Goal: Connect with others: Establish contact or relationships with other users

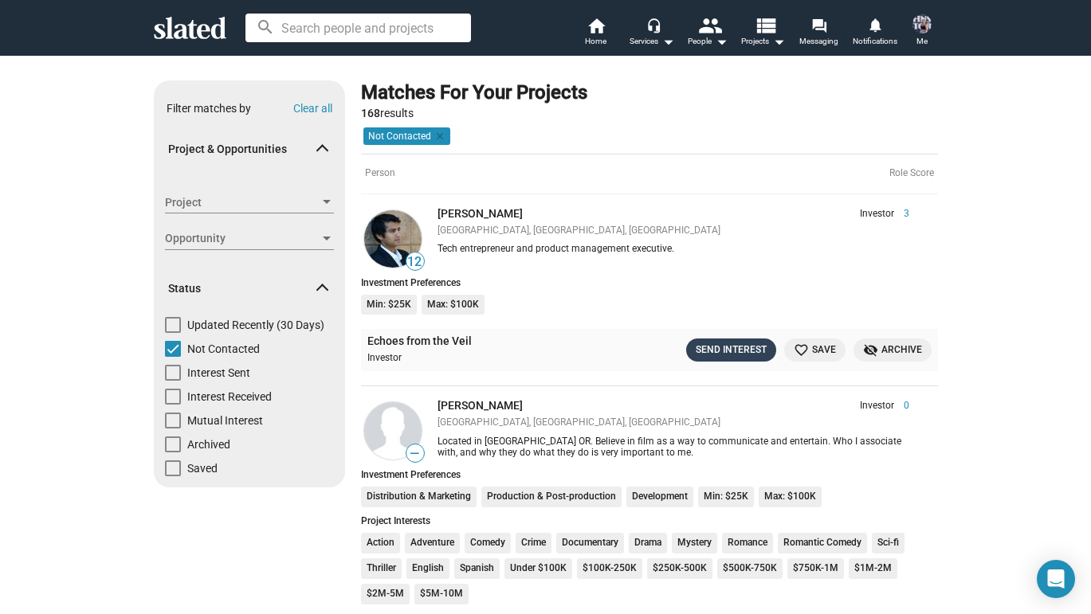
click at [738, 342] on div "Send Interest" at bounding box center [731, 350] width 71 height 17
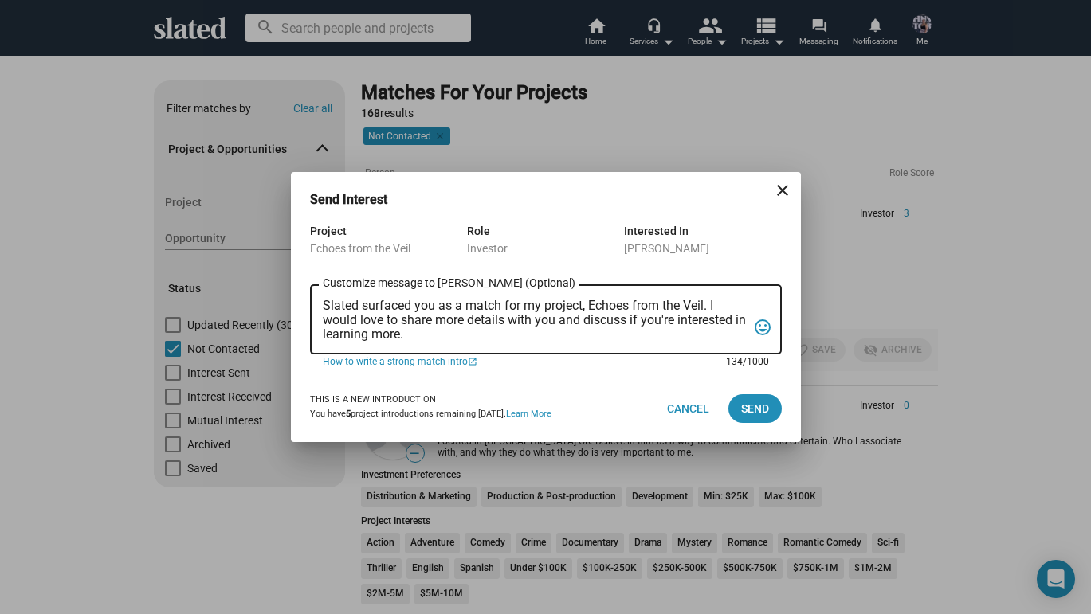
drag, startPoint x: 431, startPoint y: 332, endPoint x: 146, endPoint y: 227, distance: 304.1
click at [146, 227] on div "Send Interest close Project Echoes from the Veil Role Investor Interested In Ra…" at bounding box center [545, 307] width 1091 height 614
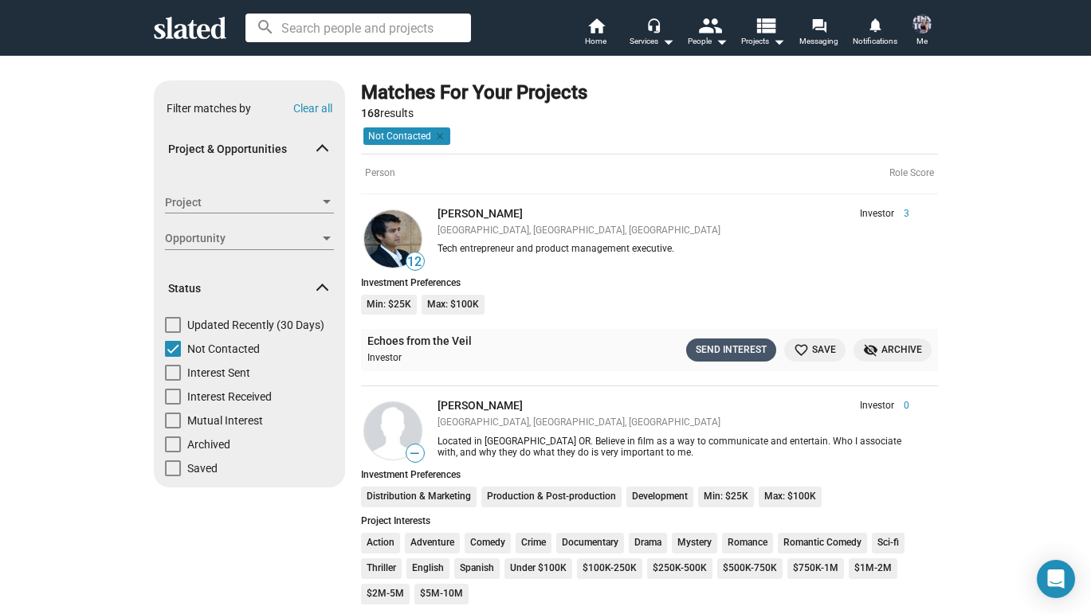
click at [739, 348] on div "Send Interest" at bounding box center [731, 350] width 71 height 17
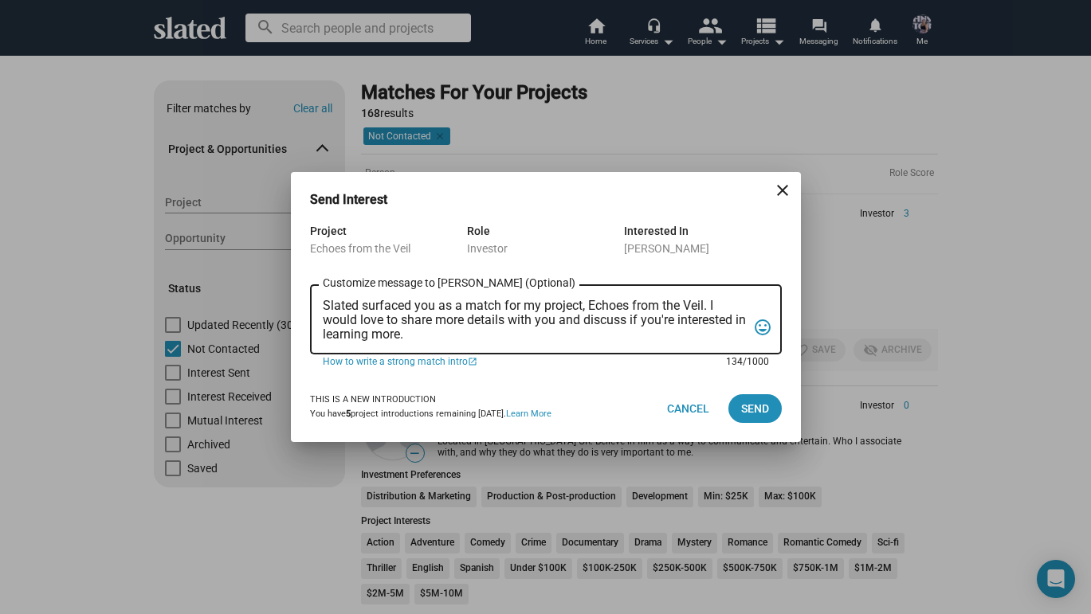
drag, startPoint x: 432, startPoint y: 332, endPoint x: 277, endPoint y: 279, distance: 163.3
click at [277, 279] on div "Send Interest close Project Echoes from the Veil Role Investor Interested In Ra…" at bounding box center [545, 307] width 1091 height 614
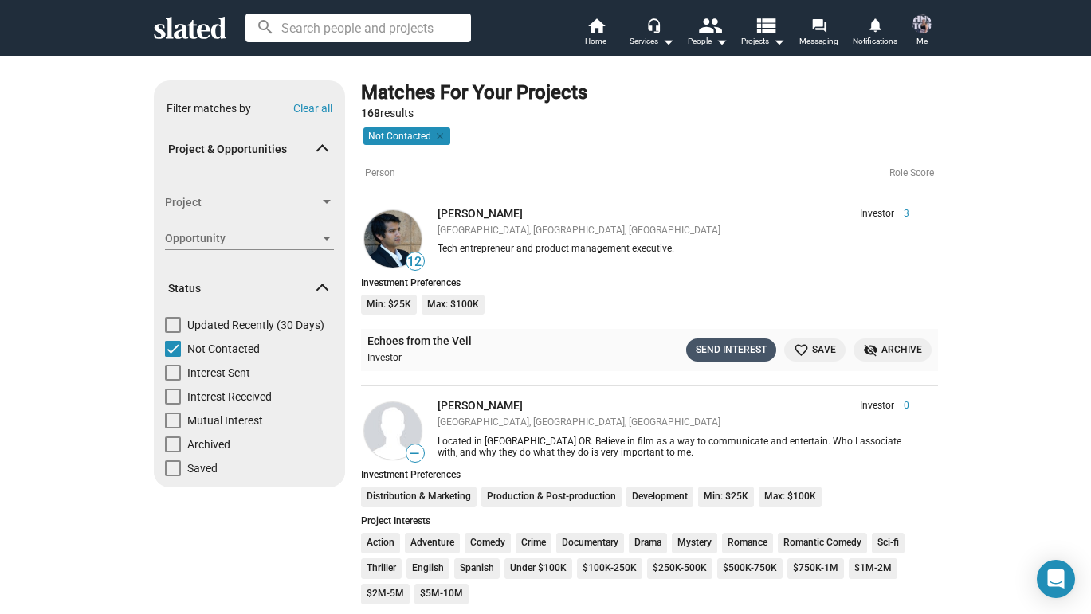
click at [720, 346] on div "Send Interest" at bounding box center [731, 350] width 71 height 17
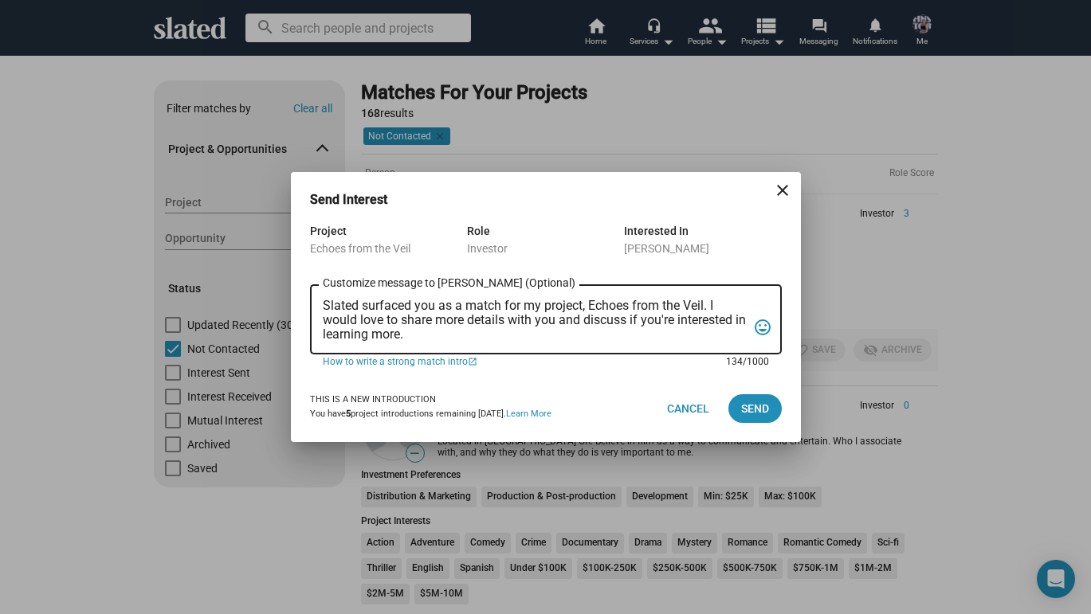
drag, startPoint x: 322, startPoint y: 306, endPoint x: 452, endPoint y: 345, distance: 135.7
click at [452, 345] on div "Slated surfaced you as a match for my project, Echoes from the Veil. I would lo…" at bounding box center [535, 318] width 424 height 73
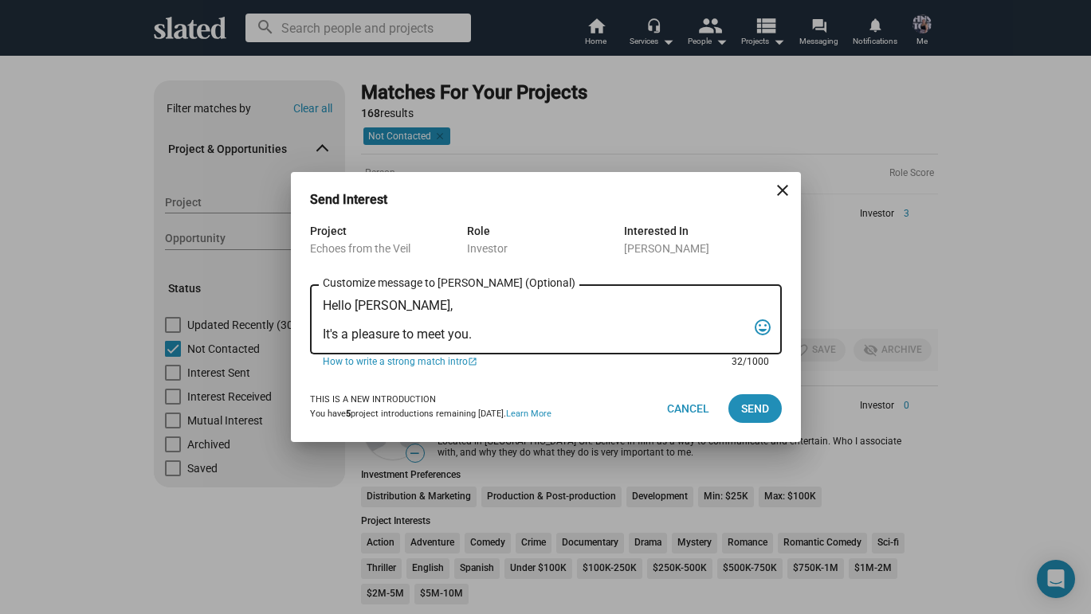
paste textarea "Hello [PERSON_NAME], I’m [PERSON_NAME], writer, director, and producer of Echoe…"
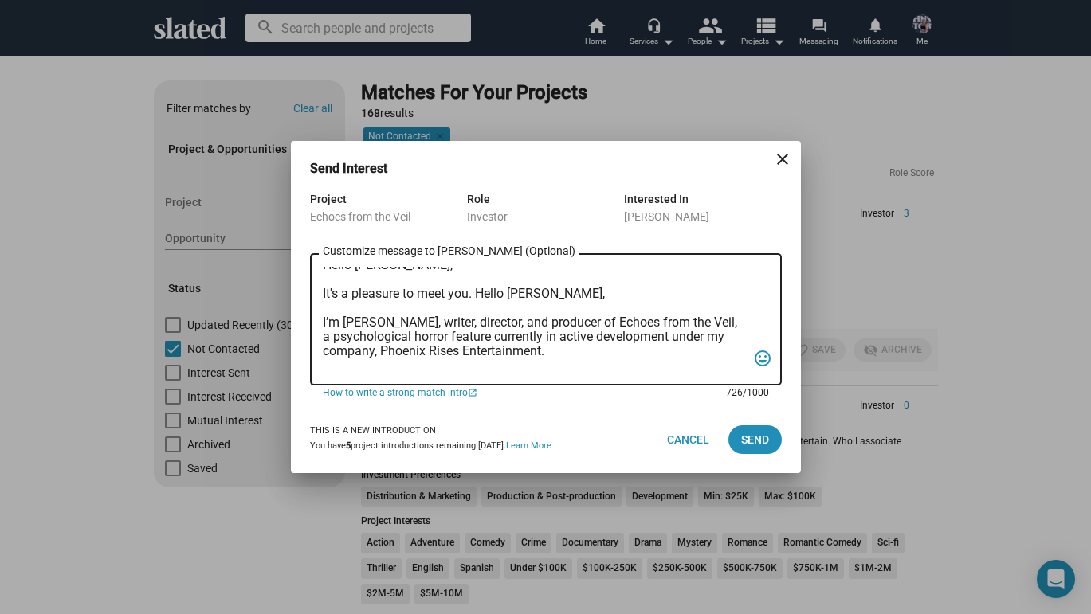
scroll to position [13, 0]
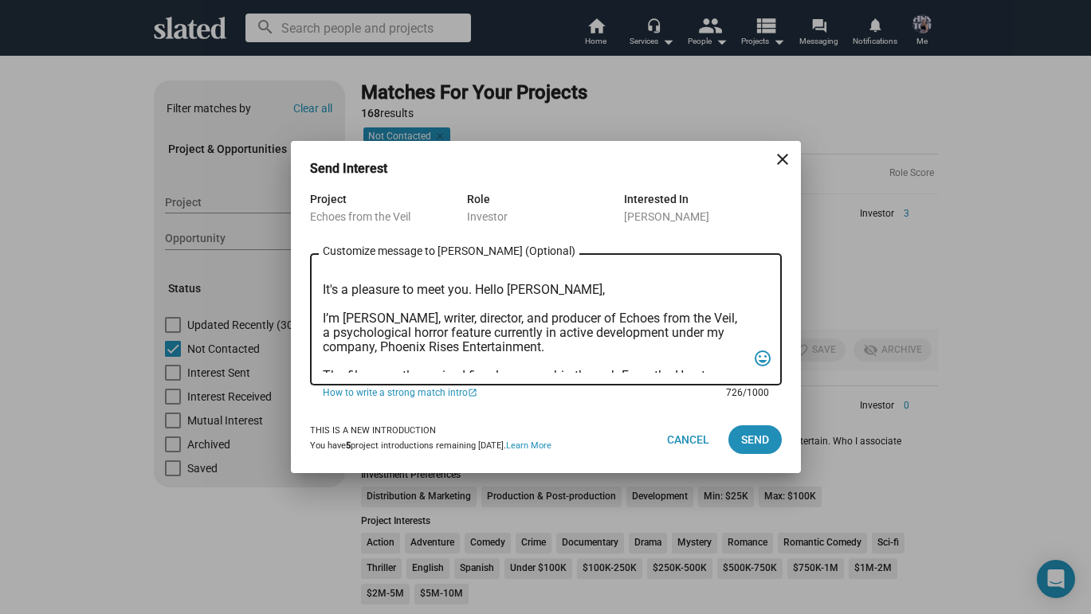
click at [337, 319] on textarea "Hello Raj, It's a pleasure to meet you. Hello Alan, I’m Nicole Sell, writer, di…" at bounding box center [535, 320] width 424 height 106
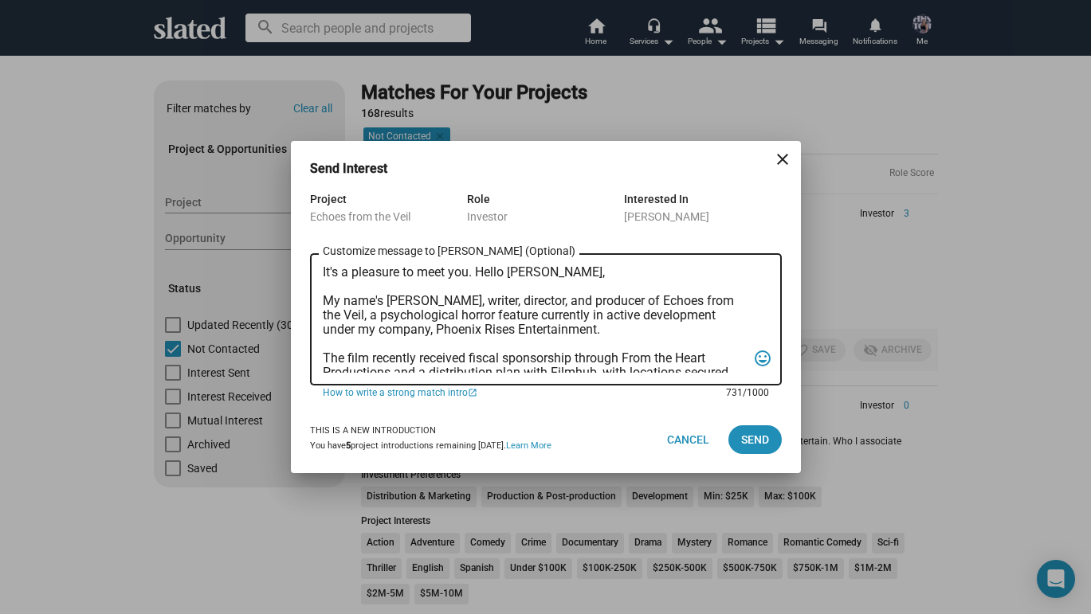
scroll to position [26, 0]
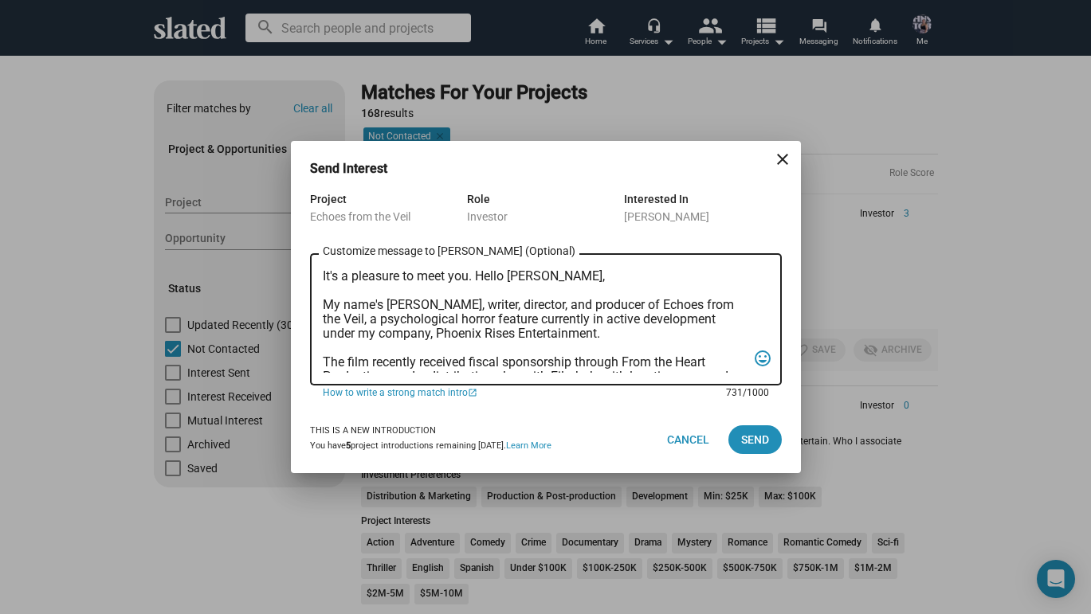
drag, startPoint x: 563, startPoint y: 336, endPoint x: 704, endPoint y: 325, distance: 140.7
click at [704, 325] on textarea "Hello Raj, It's a pleasure to meet you. Hello Alan, My name's Nicole Sell, writ…" at bounding box center [535, 320] width 424 height 106
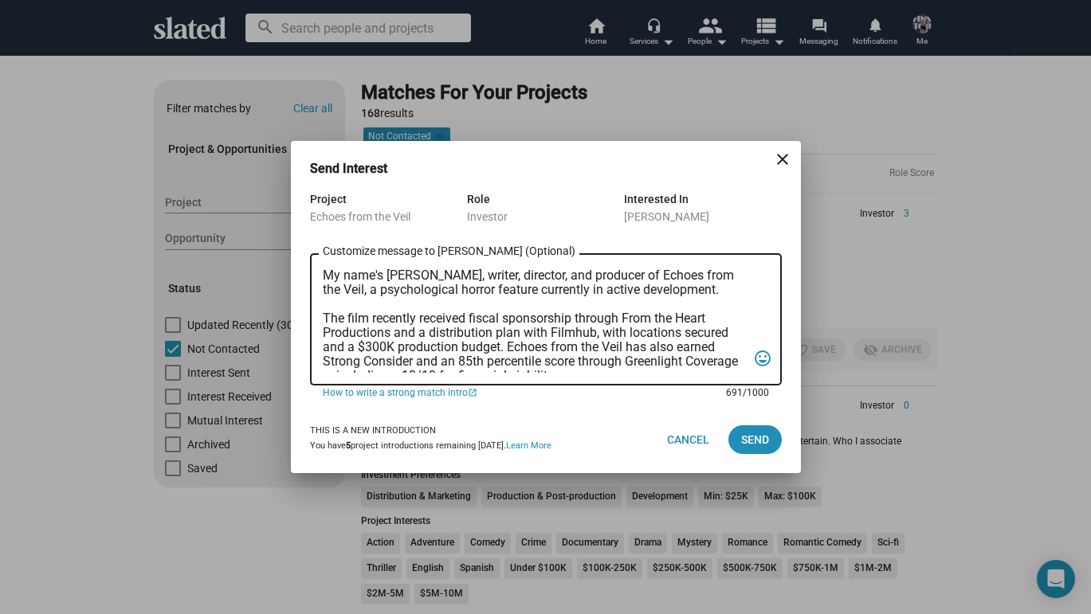
scroll to position [195, 0]
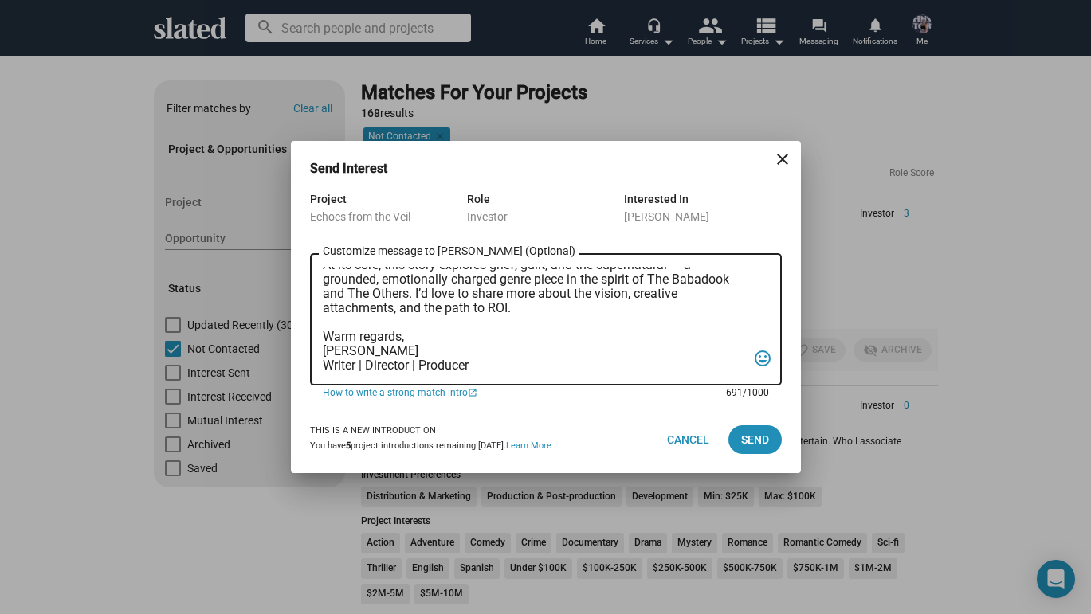
drag, startPoint x: 324, startPoint y: 270, endPoint x: 526, endPoint y: 475, distance: 288.0
click at [526, 475] on div "Send Interest close Project Echoes from the Veil Role Investor Interested In Ra…" at bounding box center [546, 326] width 510 height 371
type textarea "Hello Raj, It's a pleasure to meet you. Hello Alan, My name's Nicole Sell, writ…"
click at [755, 442] on span "Send" at bounding box center [755, 440] width 28 height 29
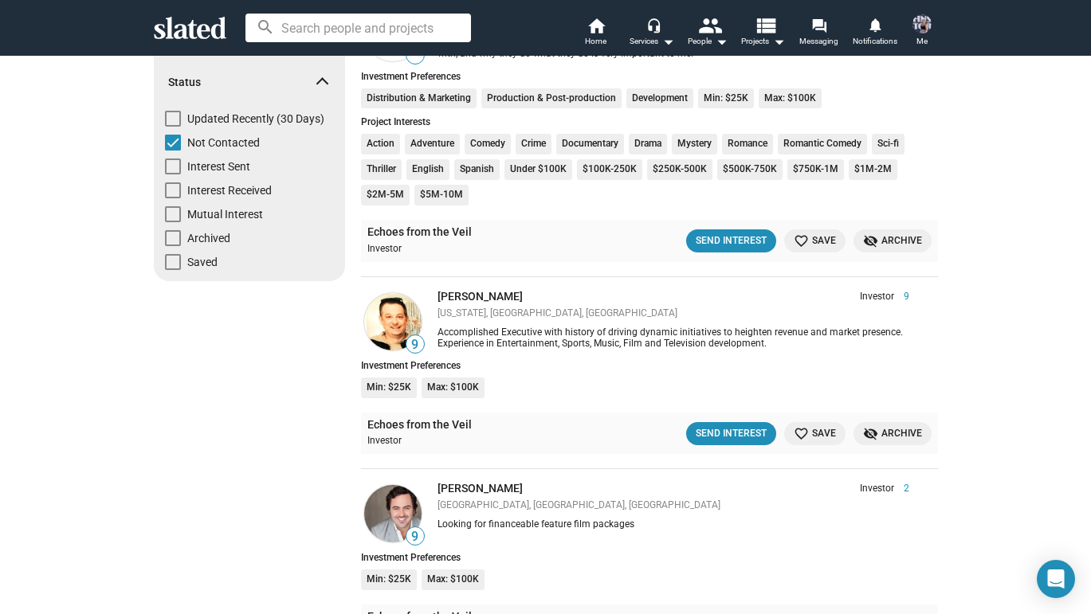
scroll to position [211, 0]
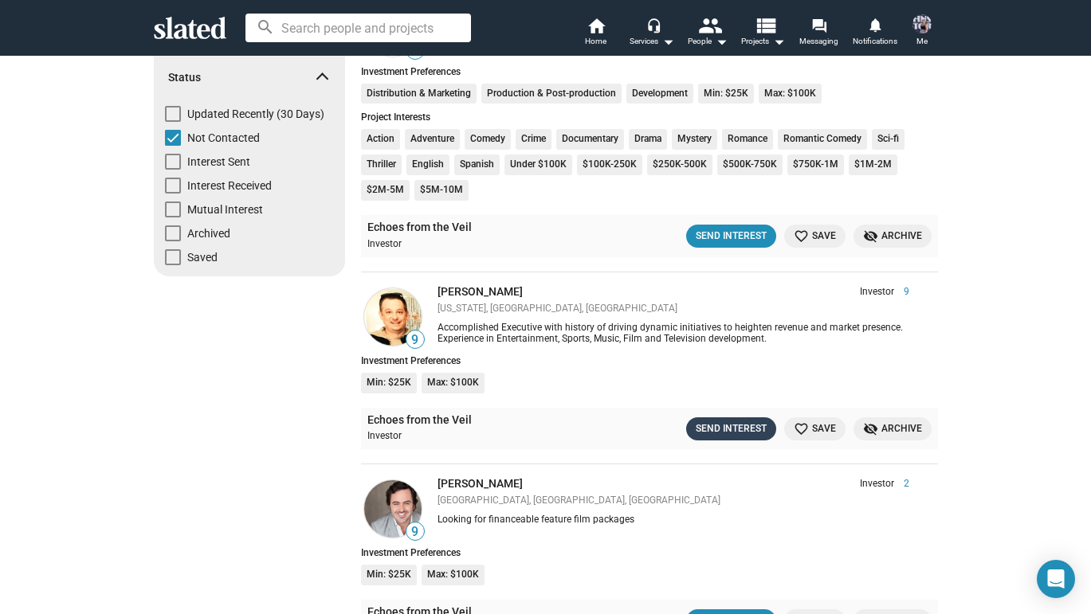
click at [714, 421] on div "Send Interest" at bounding box center [731, 429] width 71 height 17
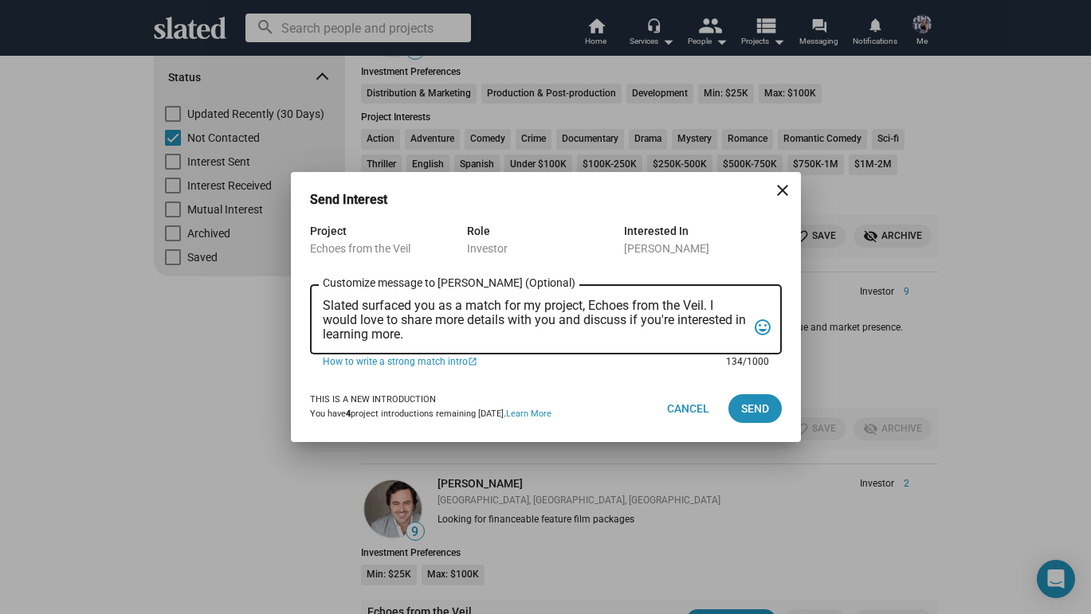
drag, startPoint x: 432, startPoint y: 340, endPoint x: 279, endPoint y: 279, distance: 164.6
click at [279, 279] on div "Send Interest close Project Echoes from the Veil Role Investor Interested In Gr…" at bounding box center [545, 307] width 1091 height 614
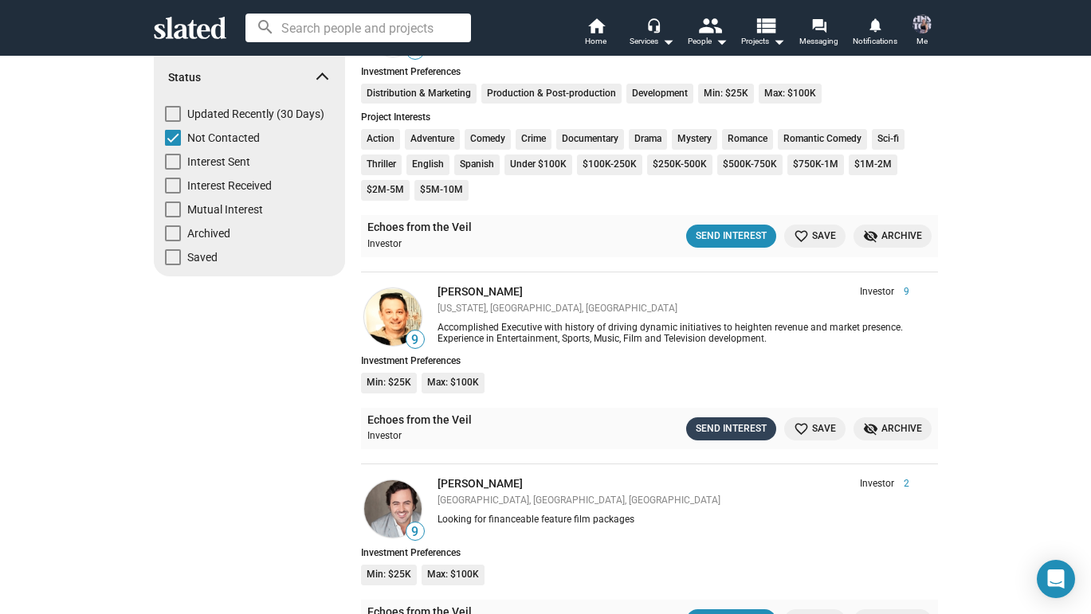
click at [724, 426] on div "Send Interest" at bounding box center [731, 429] width 71 height 17
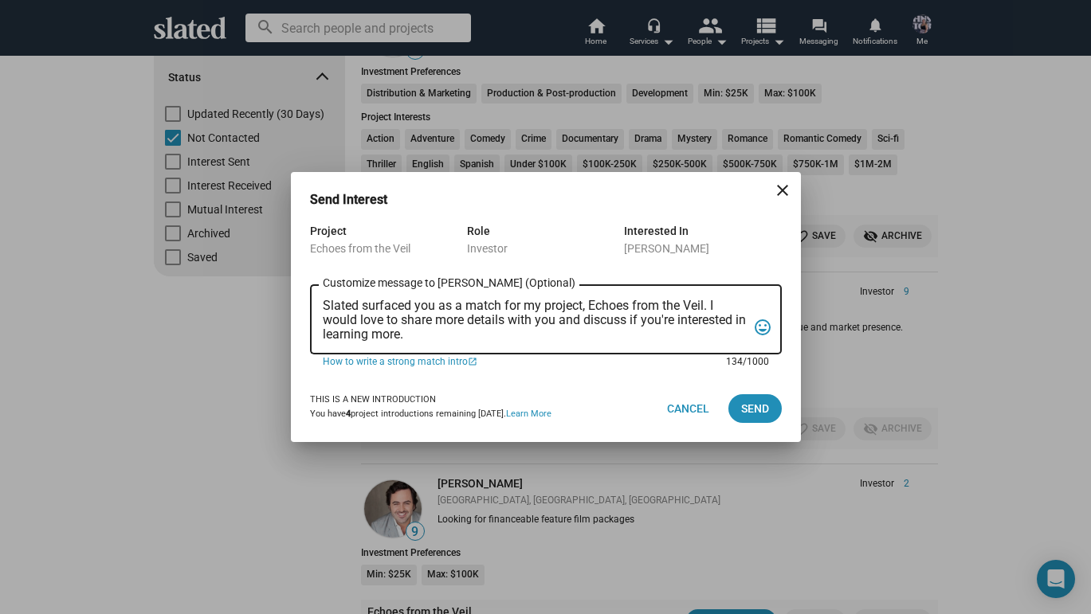
drag, startPoint x: 324, startPoint y: 304, endPoint x: 513, endPoint y: 350, distance: 195.2
click at [514, 355] on form "Project Echoes from the Veil Role Investor Interested In Greg Alprin Slated sur…" at bounding box center [546, 299] width 472 height 154
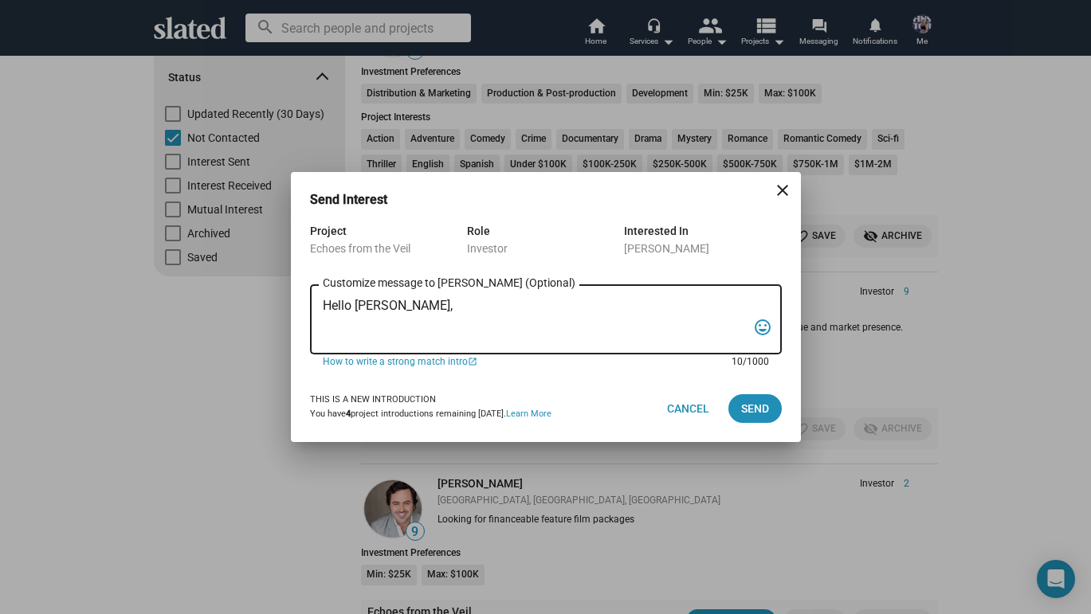
paste textarea "Hello Raj, It's a pleasure to meet you. Hello Alan, My name's Nicole Sell, writ…"
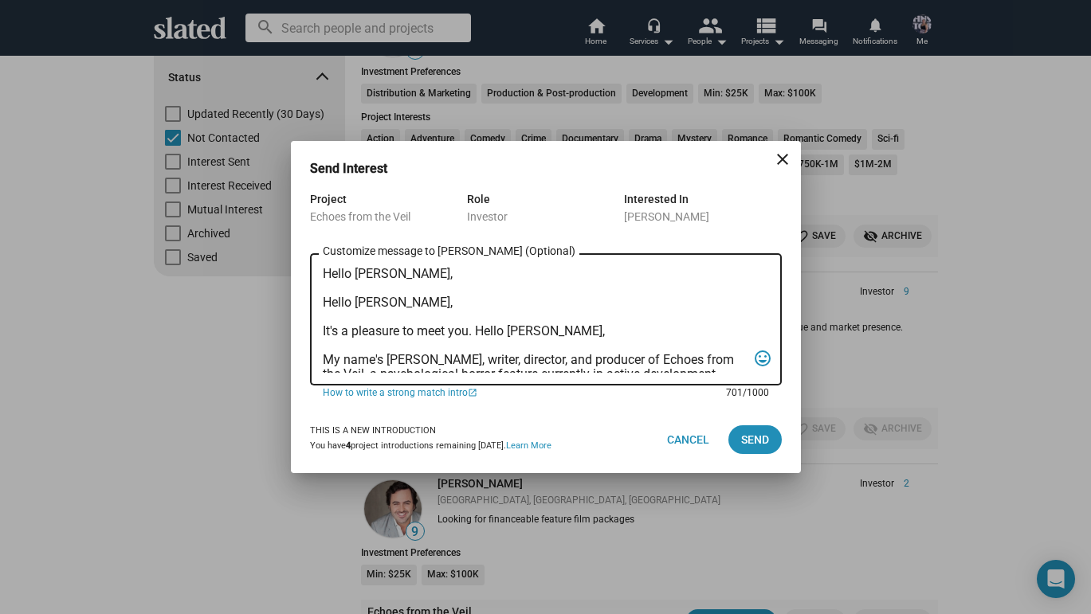
scroll to position [0, 0]
drag, startPoint x: 379, startPoint y: 305, endPoint x: 317, endPoint y: 304, distance: 62.2
click at [317, 304] on div "Hello Greg, Hello Raj, It's a pleasure to meet you. Hello Alan, My name's Nicol…" at bounding box center [546, 317] width 472 height 135
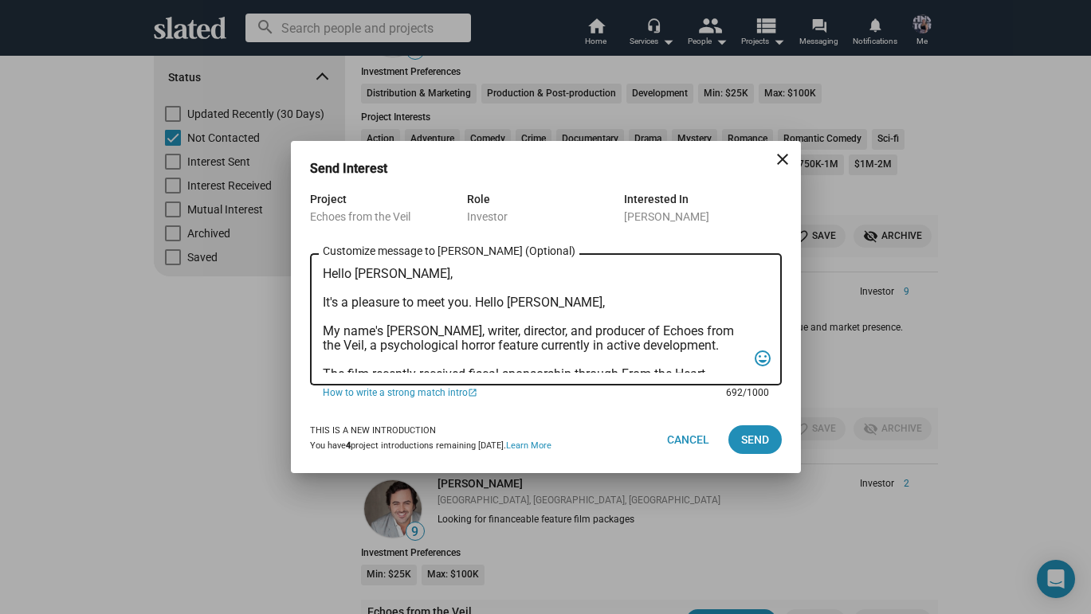
drag, startPoint x: 475, startPoint y: 300, endPoint x: 549, endPoint y: 301, distance: 74.1
click at [549, 301] on textarea "Hello Greg, It's a pleasure to meet you. Hello Alan, My name's Nicole Sell, wri…" at bounding box center [535, 320] width 424 height 106
type textarea "Hello [PERSON_NAME], It's a pleasure to meet you. My name's [PERSON_NAME], writ…"
click at [787, 159] on mat-icon "close" at bounding box center [782, 159] width 19 height 19
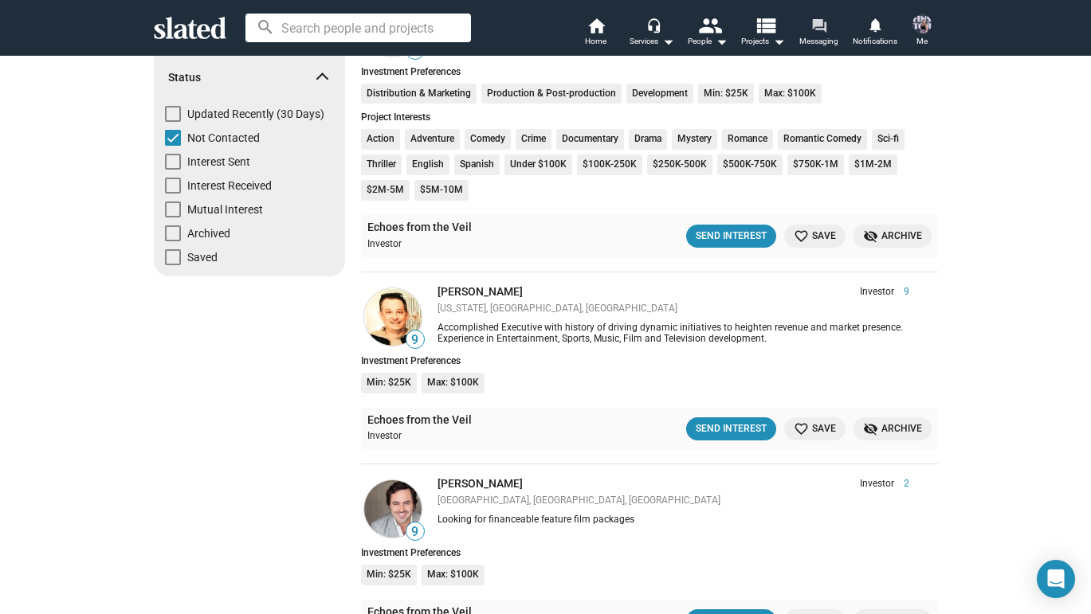
click at [821, 26] on mat-icon "forum" at bounding box center [818, 25] width 15 height 15
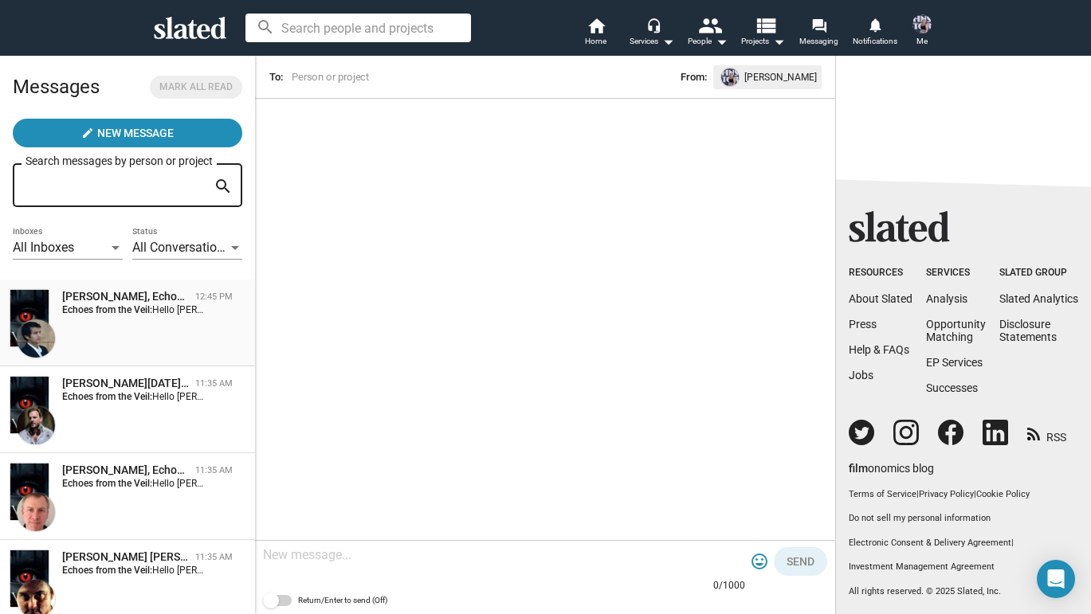
click at [139, 320] on div "Raj Krishna, Echoes from the Veil 12:45 PM Echoes from the Veil: Hello Raj, It'…" at bounding box center [128, 323] width 236 height 68
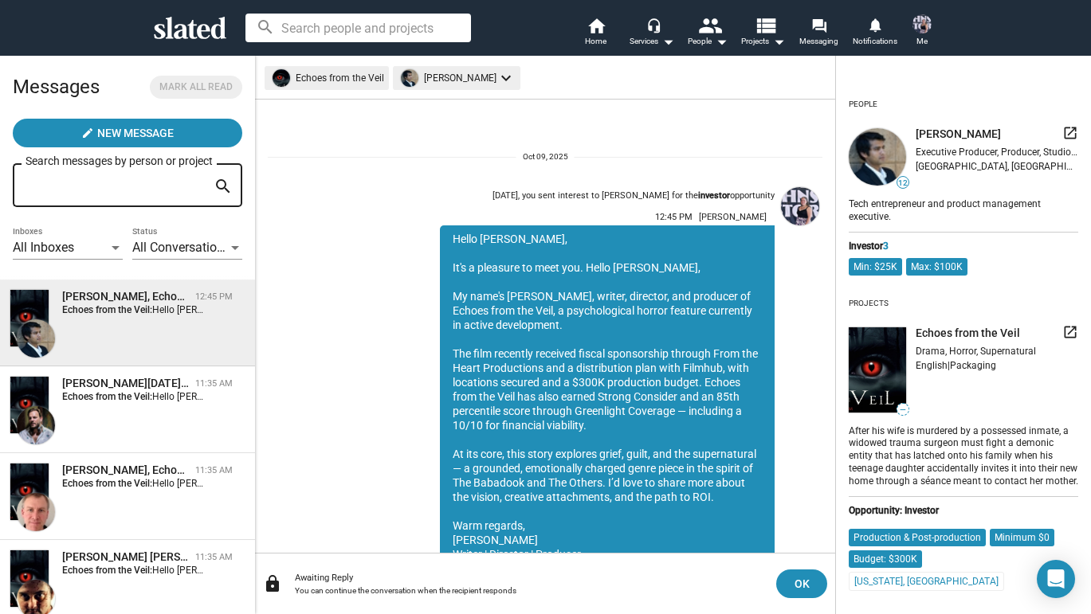
scroll to position [71, 0]
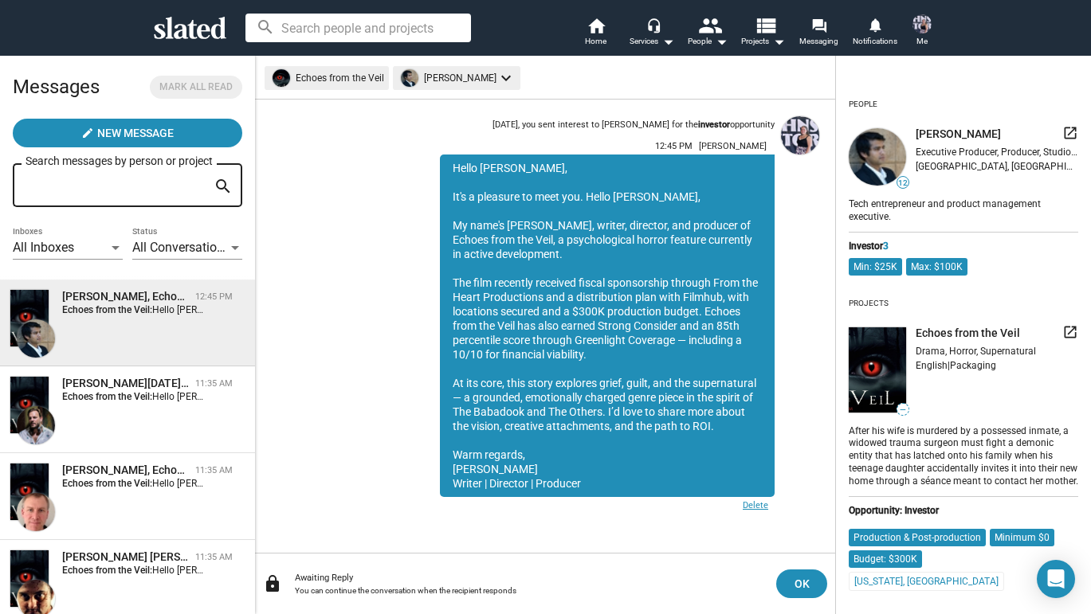
click at [763, 507] on link "Delete" at bounding box center [753, 507] width 41 height 20
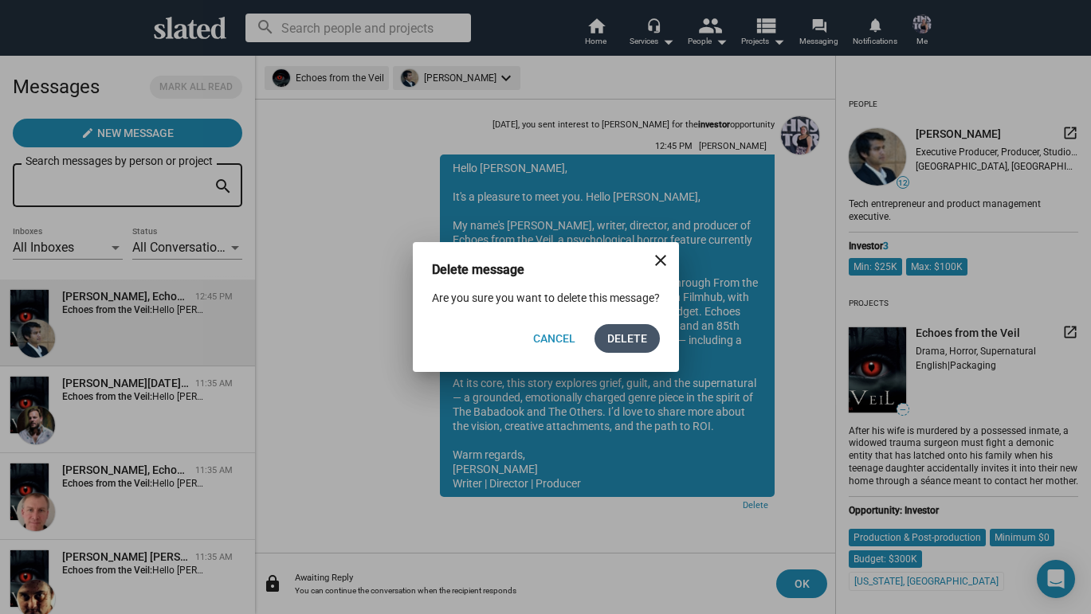
click at [642, 332] on span "Delete" at bounding box center [627, 338] width 40 height 29
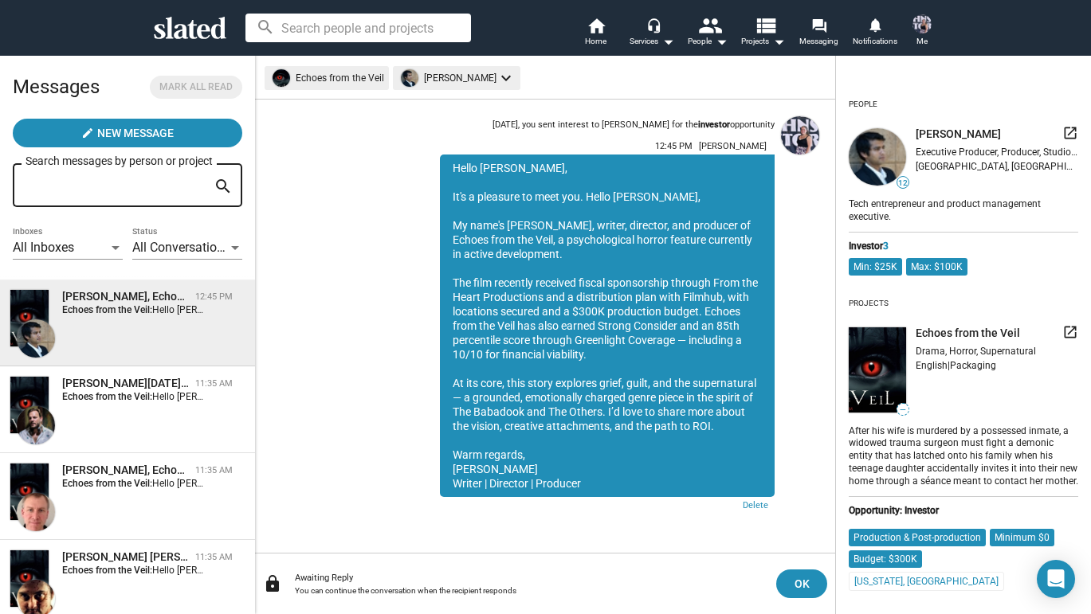
scroll to position [0, 0]
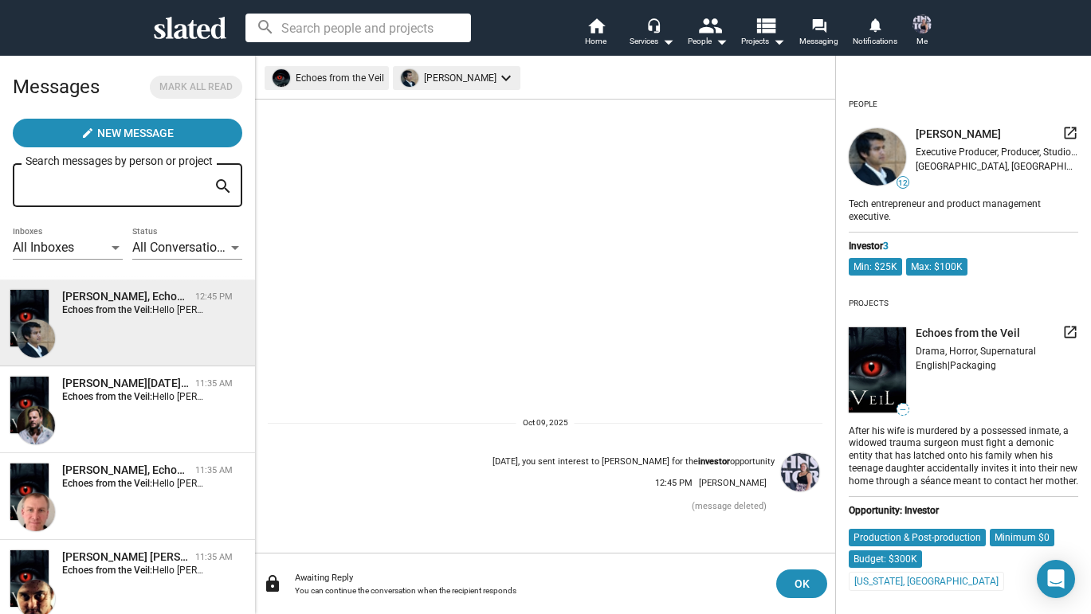
click at [118, 346] on div "Raj Krishna, Echoes from the Veil 12:45 PM Echoes from the Veil: Hello Raj, It'…" at bounding box center [128, 323] width 236 height 68
click at [794, 583] on span "OK" at bounding box center [802, 584] width 26 height 29
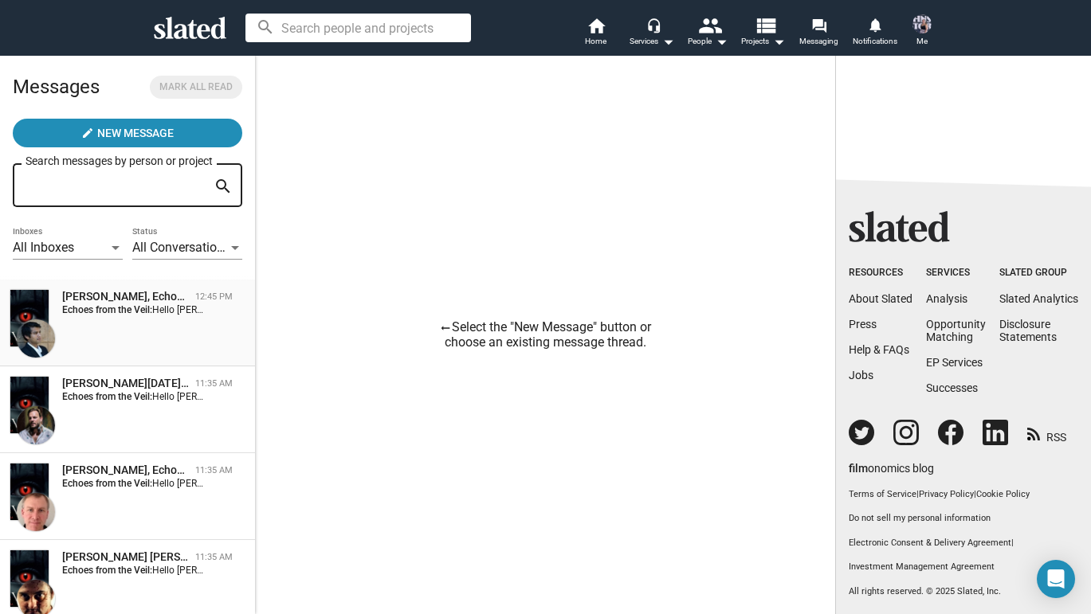
click at [195, 289] on span "Raj Krishna, Echoes from the Veil 12:45 PM Echoes from the Veil: Hello Raj, It'…" at bounding box center [127, 323] width 255 height 87
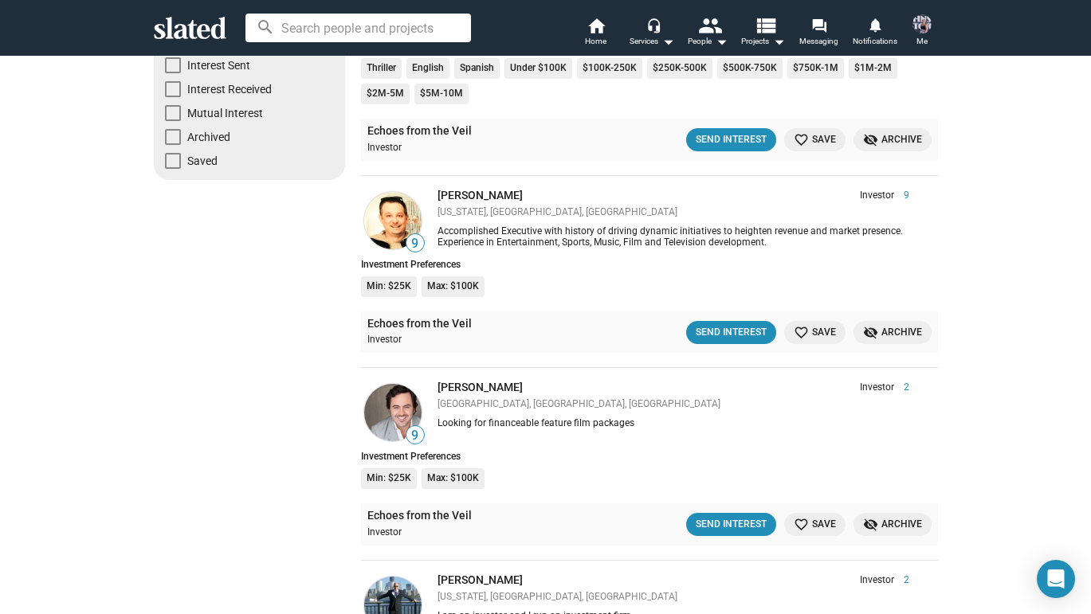
scroll to position [308, 0]
click at [728, 516] on div "Send Interest" at bounding box center [731, 524] width 71 height 17
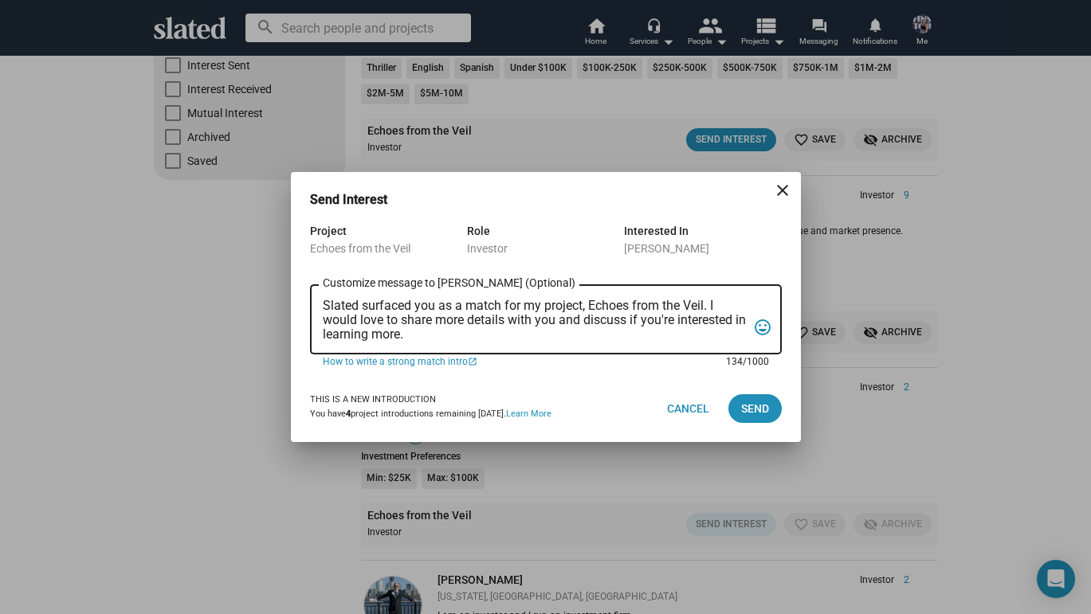
drag, startPoint x: 324, startPoint y: 303, endPoint x: 466, endPoint y: 340, distance: 147.3
click at [466, 340] on textarea "Slated surfaced you as a match for my project, Echoes from the Veil. I would lo…" at bounding box center [535, 320] width 424 height 43
paste textarea "Hello Raj, It's a pleasure to meet you. Hello Alan, My name's Nicole Sell, writ…"
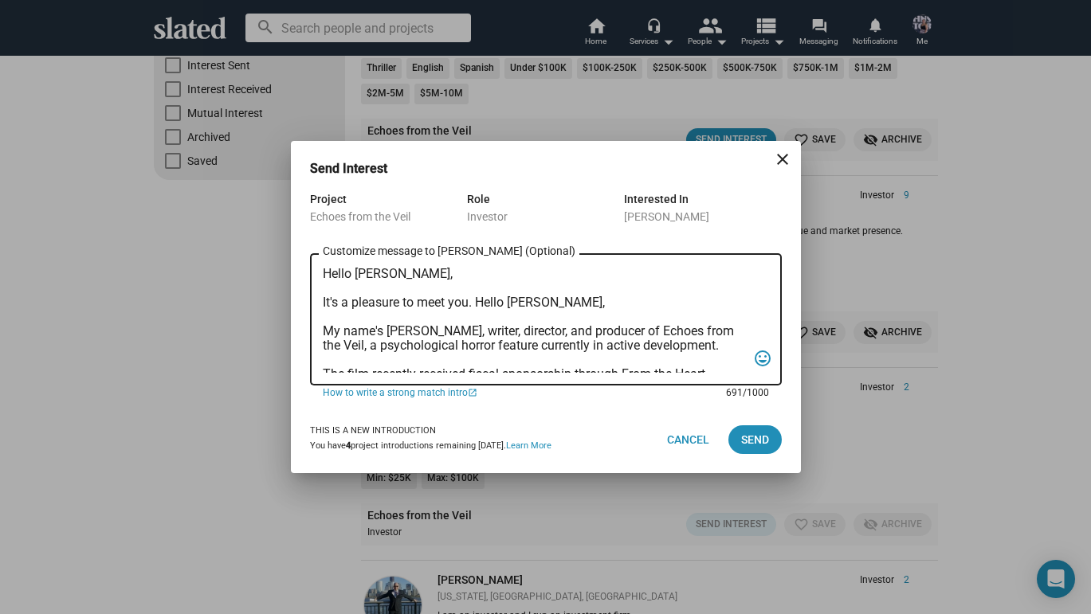
scroll to position [0, 0]
drag, startPoint x: 546, startPoint y: 302, endPoint x: 477, endPoint y: 301, distance: 69.3
click at [477, 302] on textarea "Hello Raj, It's a pleasure to meet you. Hello Alan, My name's Nicole Sell, writ…" at bounding box center [535, 320] width 424 height 106
click at [400, 269] on textarea "Hello Raj, It's a pleasure to meet you. My name's Nicole Sell, writer, director…" at bounding box center [535, 320] width 424 height 106
drag, startPoint x: 478, startPoint y: 364, endPoint x: 294, endPoint y: 298, distance: 195.6
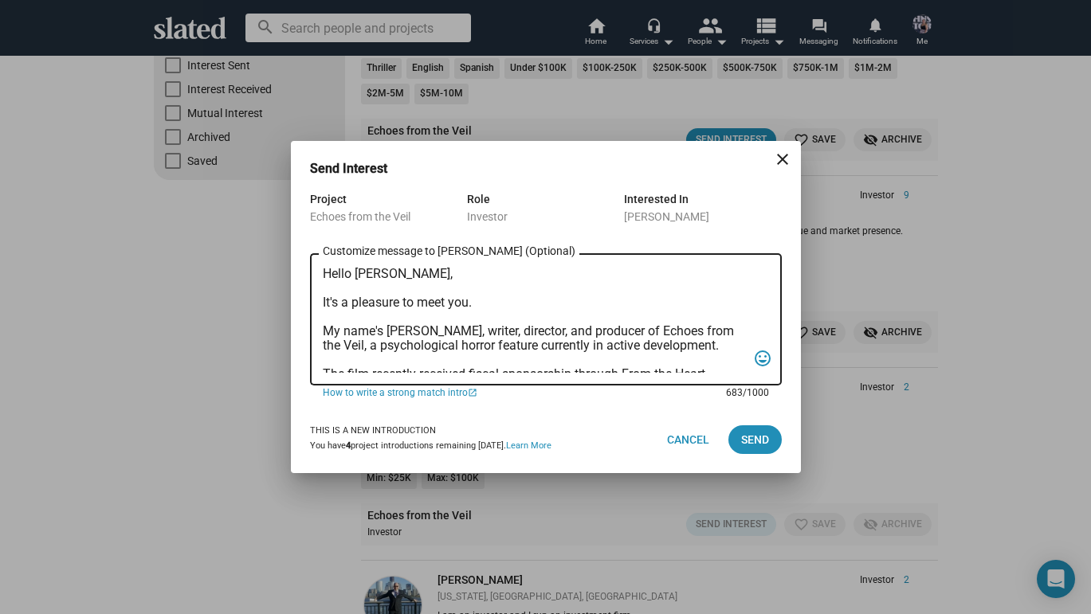
click at [294, 298] on div "Project Echoes from the Veil Role Investor Interested In David Tarr Hello David…" at bounding box center [546, 298] width 510 height 217
click at [643, 303] on textarea "Hello [PERSON_NAME], It's a pleasure to meet you. My name's [PERSON_NAME], writ…" at bounding box center [535, 320] width 424 height 106
type textarea "Hello [PERSON_NAME], It's a pleasure to meet you. My name's [PERSON_NAME], writ…"
click at [760, 438] on span "Send" at bounding box center [755, 440] width 28 height 29
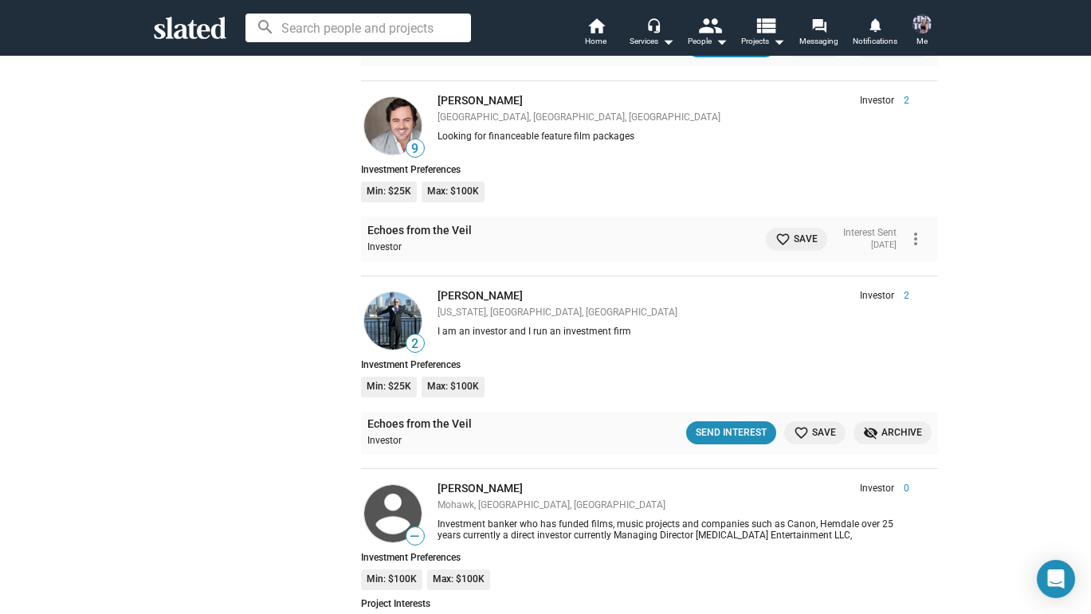
scroll to position [599, 0]
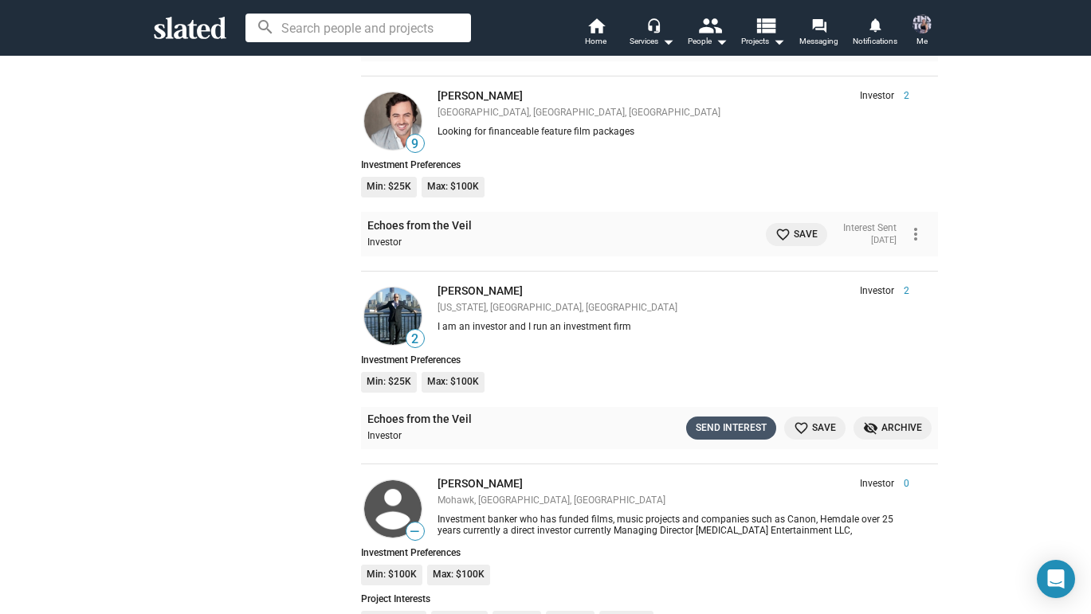
click at [730, 421] on div "Send Interest" at bounding box center [731, 428] width 71 height 17
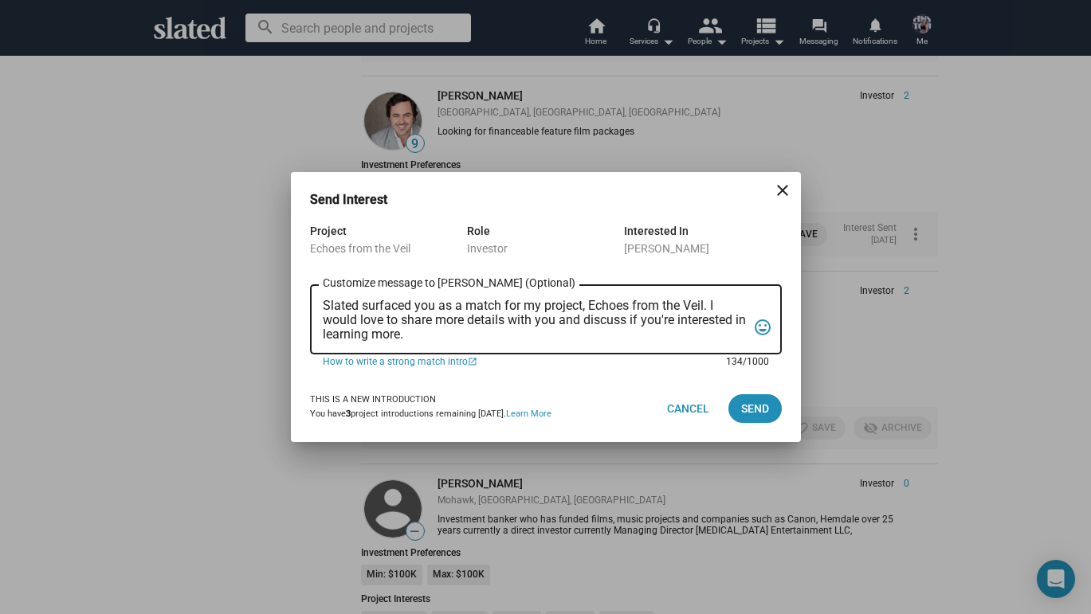
drag, startPoint x: 324, startPoint y: 305, endPoint x: 469, endPoint y: 336, distance: 148.2
click at [470, 336] on textarea "Slated surfaced you as a match for my project, Echoes from the Veil. I would lo…" at bounding box center [535, 320] width 424 height 43
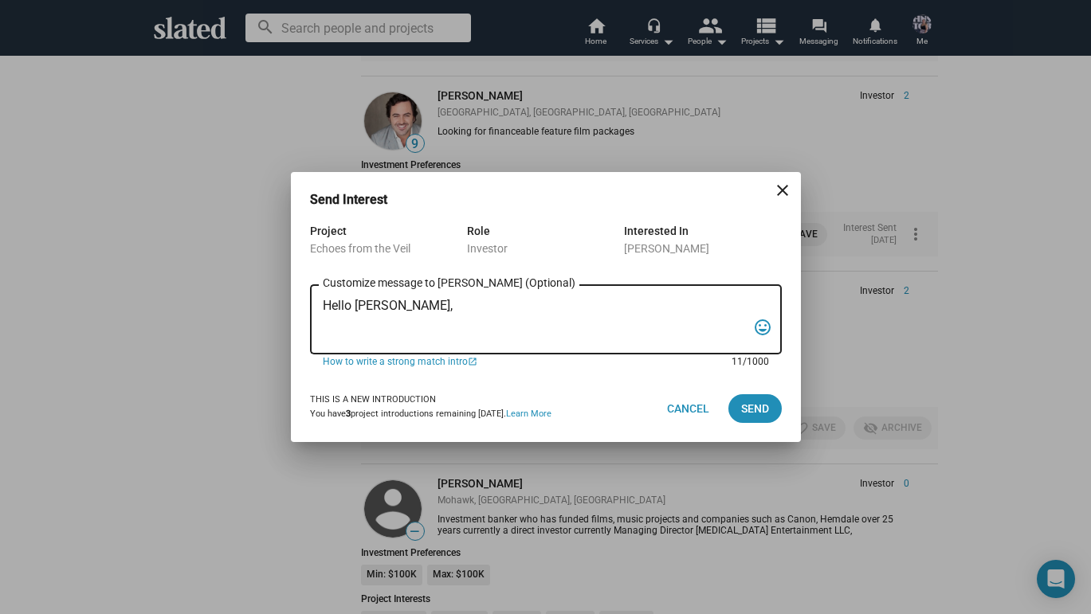
paste textarea "It's a pleasure to meet you. My name's Nicole Sell, writer, director, and produ…"
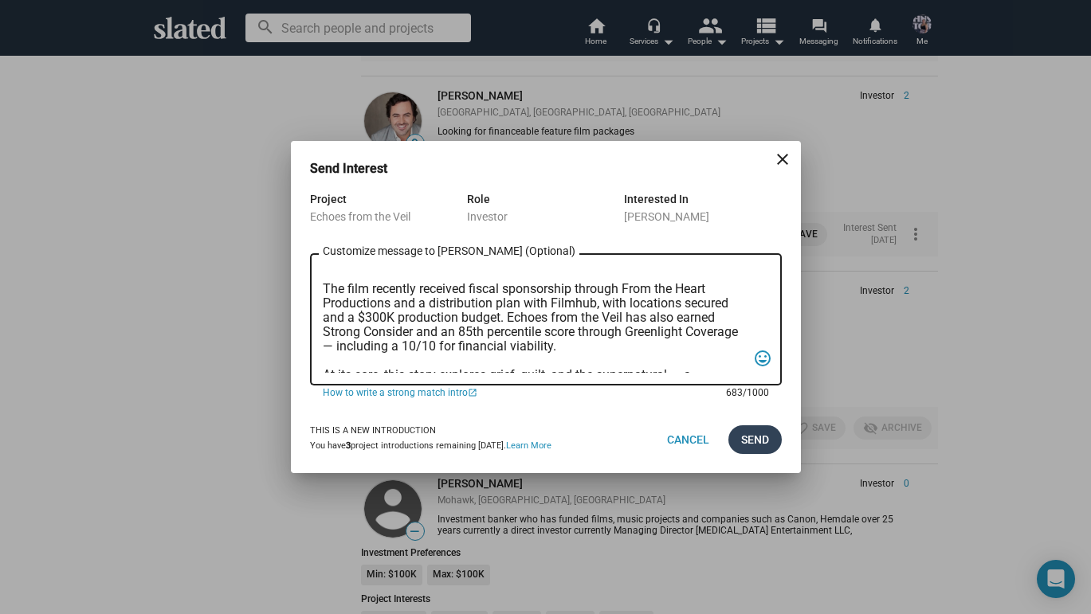
scroll to position [104, 0]
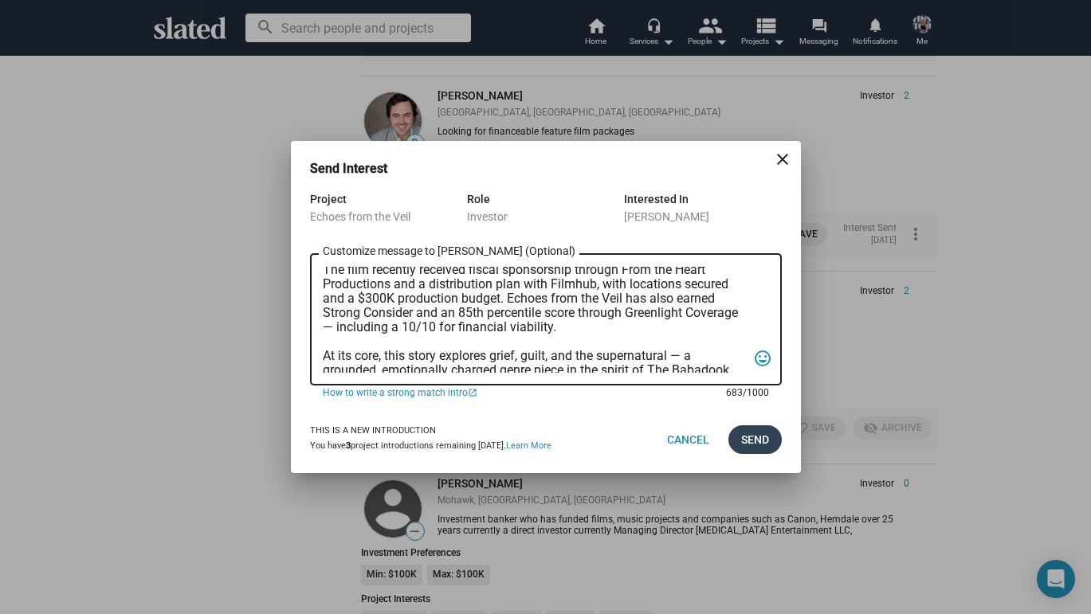
type textarea "Hello [PERSON_NAME], It's a pleasure to meet you. My name's [PERSON_NAME], writ…"
click at [748, 444] on span "Send" at bounding box center [755, 440] width 28 height 29
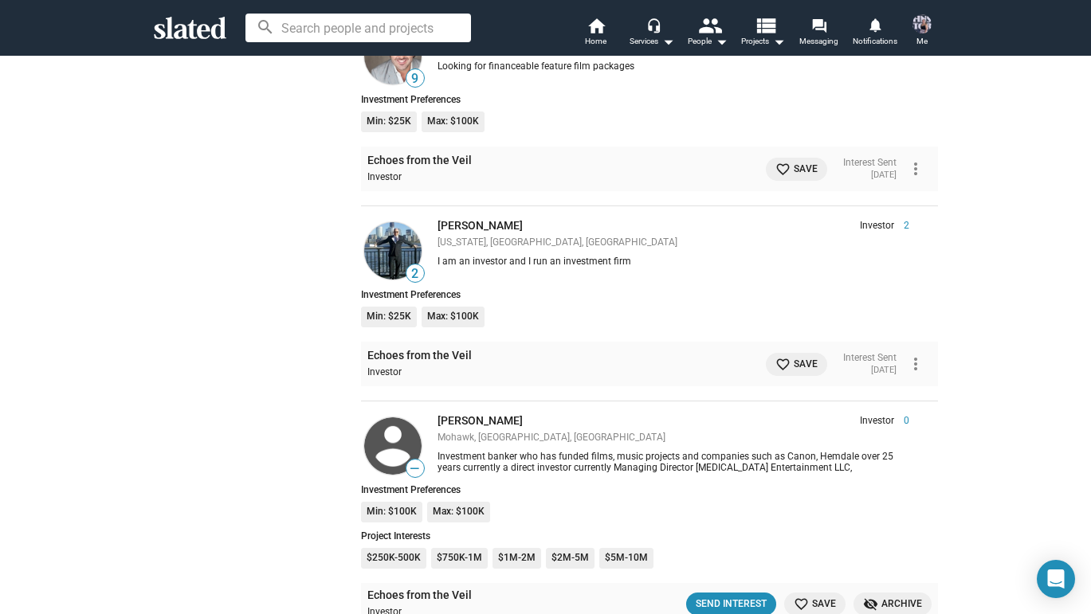
scroll to position [665, 0]
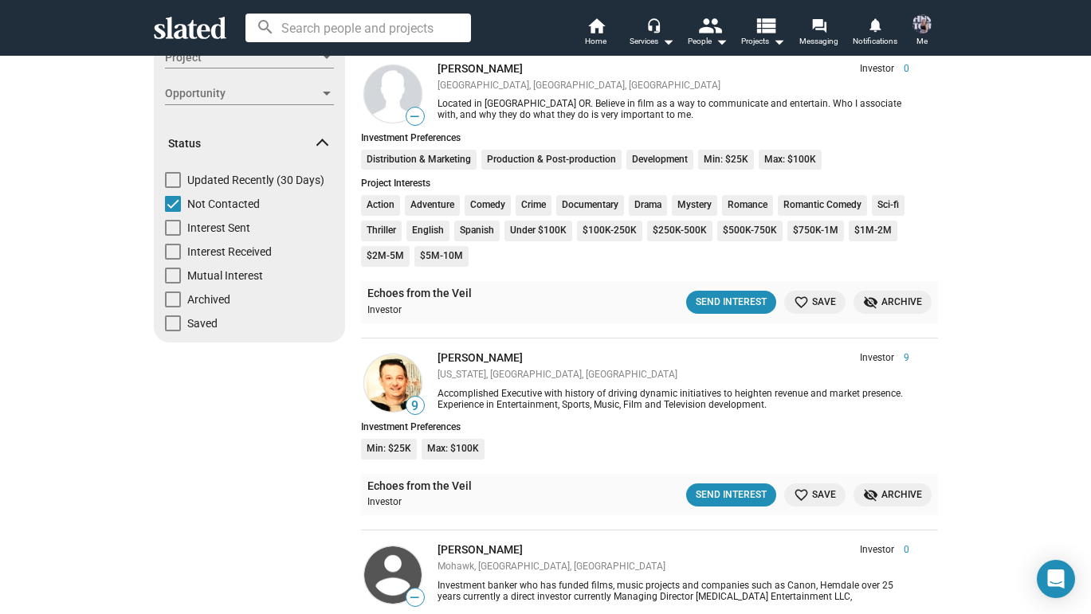
scroll to position [162, 0]
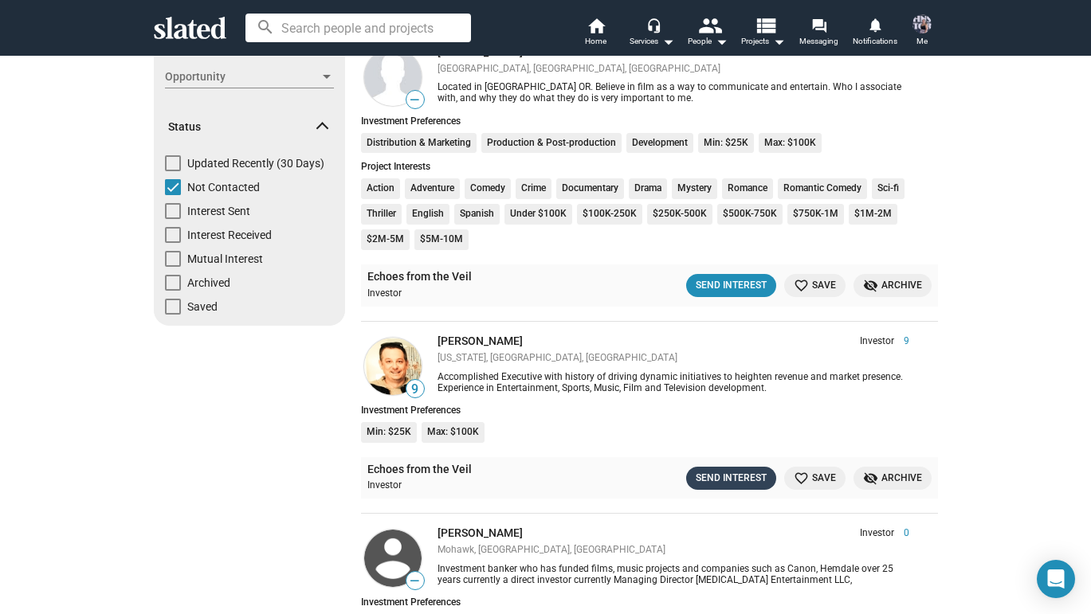
click at [725, 473] on div "Send Interest" at bounding box center [731, 478] width 71 height 17
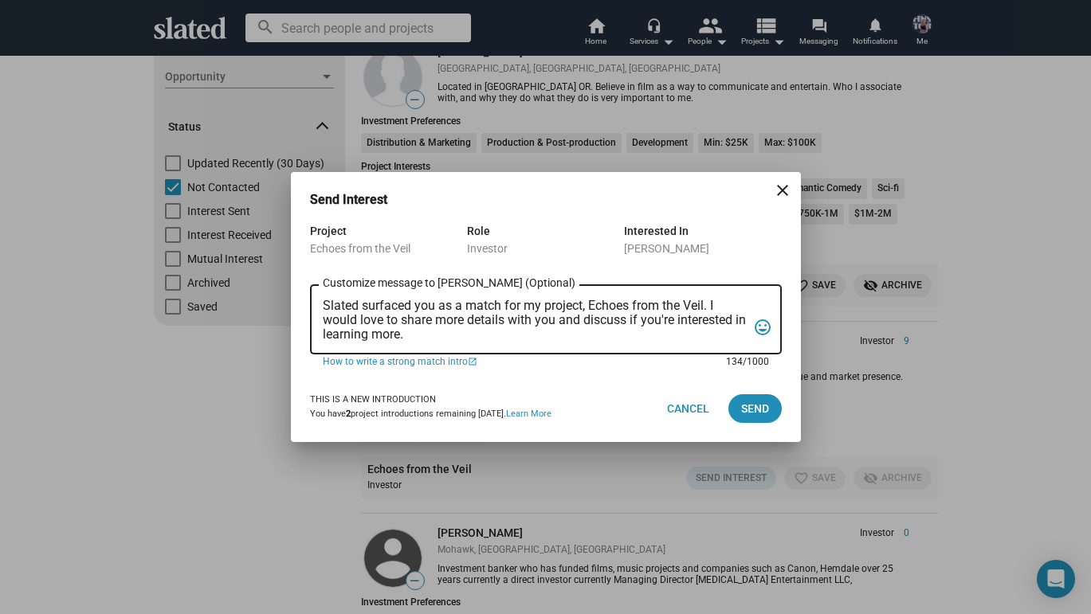
drag, startPoint x: 324, startPoint y: 304, endPoint x: 455, endPoint y: 321, distance: 132.6
click at [457, 324] on textarea "Slated surfaced you as a match for my project, Echoes from the Veil. I would lo…" at bounding box center [535, 320] width 424 height 43
click at [346, 320] on textarea "Slated surfaced you as a match for my project, Echoes from the Veil. I would lo…" at bounding box center [535, 320] width 424 height 43
drag, startPoint x: 324, startPoint y: 306, endPoint x: 473, endPoint y: 341, distance: 153.1
click at [473, 341] on textarea "Slated surfaced you as a match for my project, Echoes from the Veil. I would lo…" at bounding box center [535, 320] width 424 height 43
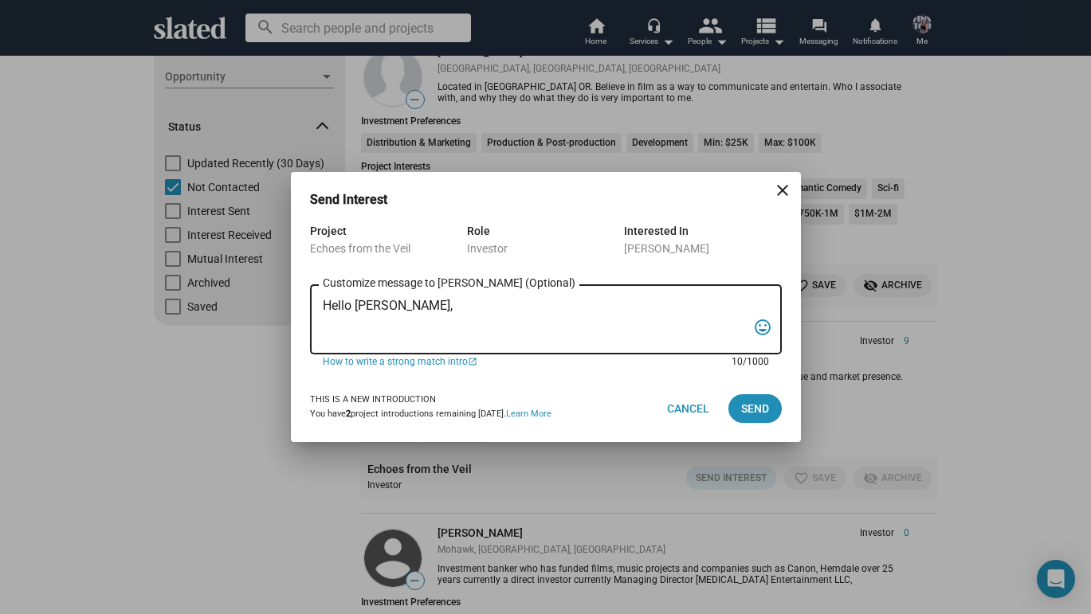
paste textarea "It's a pleasure to meet you. My name's Nicole Sell, writer, director, and produ…"
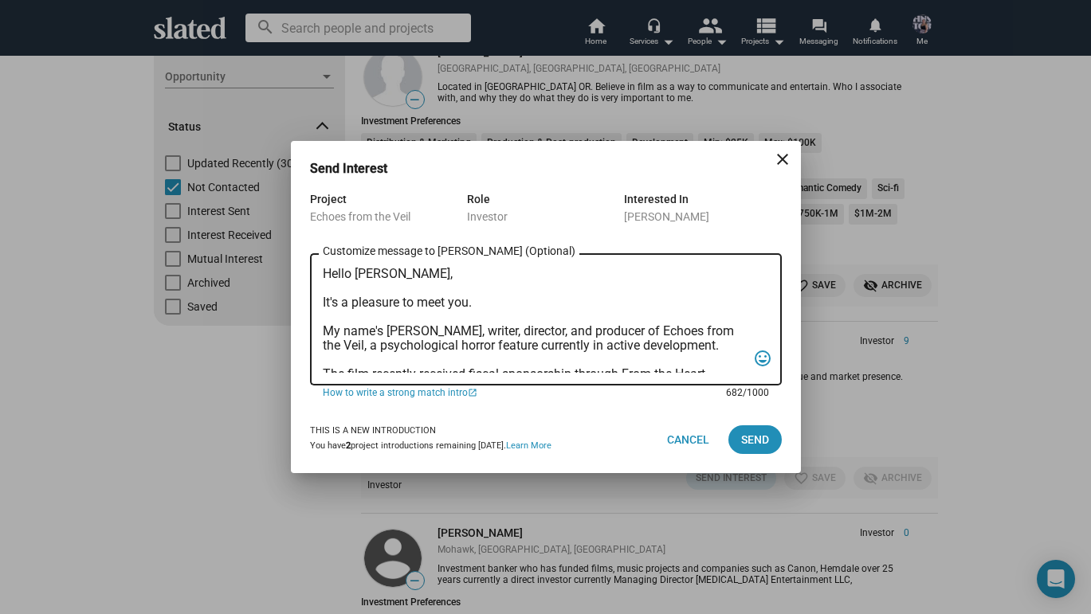
scroll to position [0, 0]
type textarea "Hello [PERSON_NAME], It's a pleasure to meet you. My name's [PERSON_NAME], writ…"
click at [751, 430] on span "Send" at bounding box center [755, 440] width 28 height 29
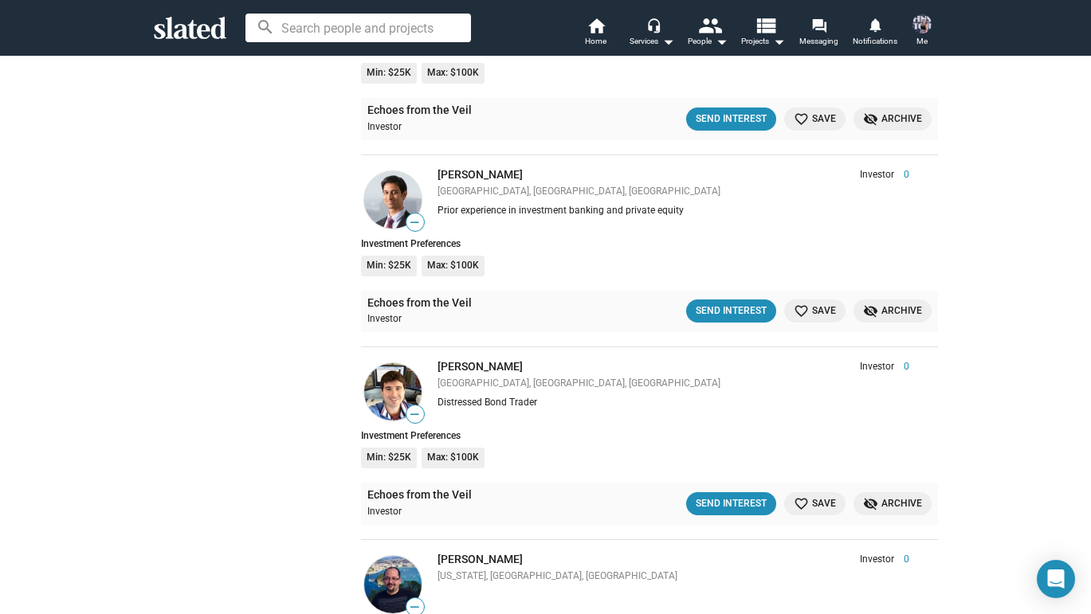
scroll to position [1843, 0]
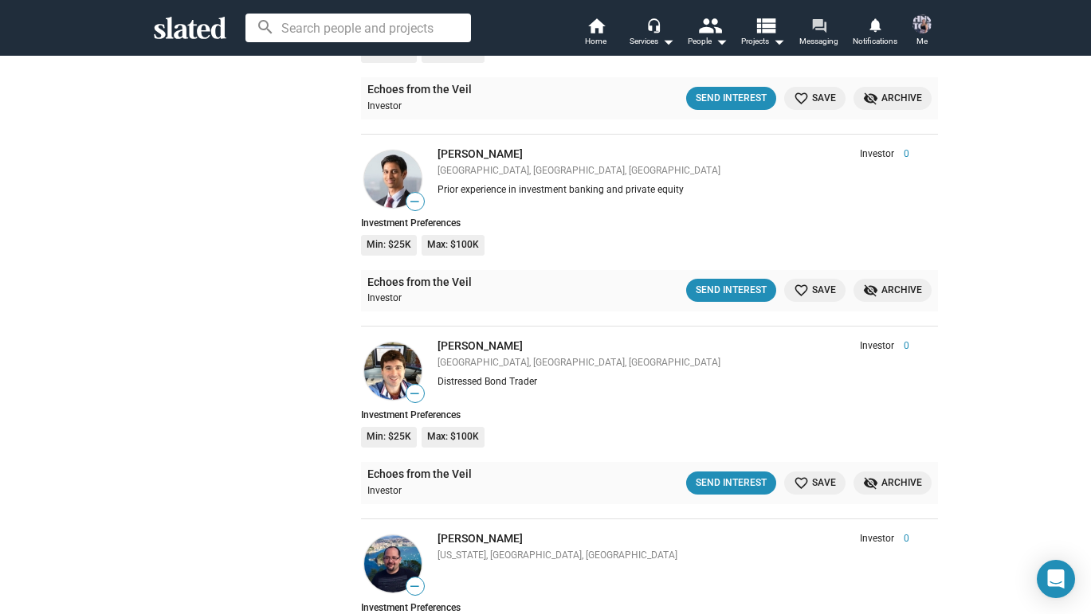
click at [817, 41] on span "Messaging" at bounding box center [818, 41] width 39 height 19
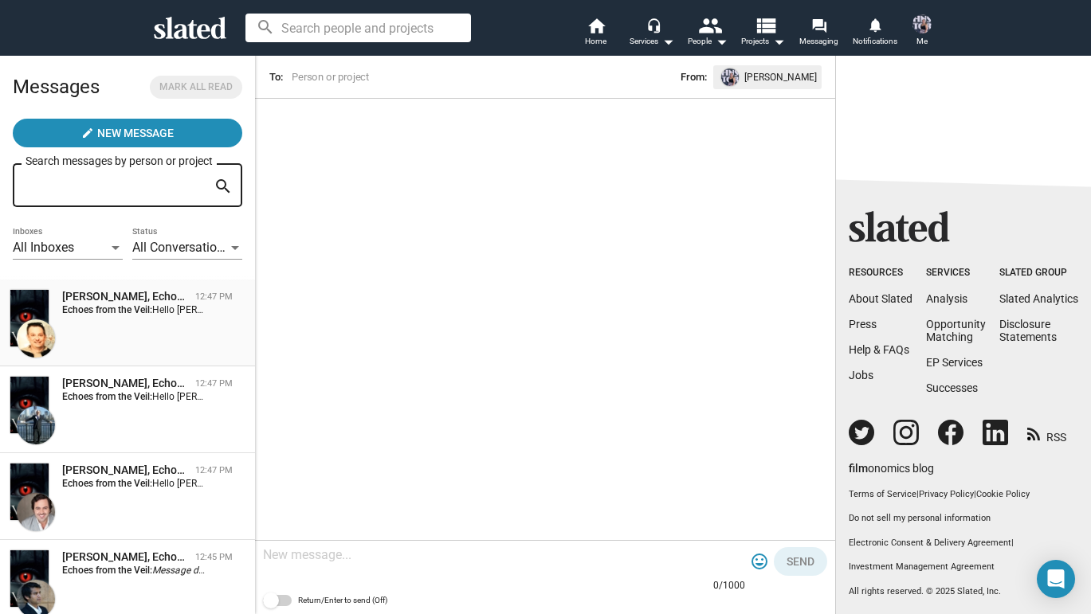
click at [100, 331] on div "Greg Alprin, Echoes from the Veil 12:47 PM Echoes from the Veil: Hello Greg, It…" at bounding box center [128, 323] width 236 height 68
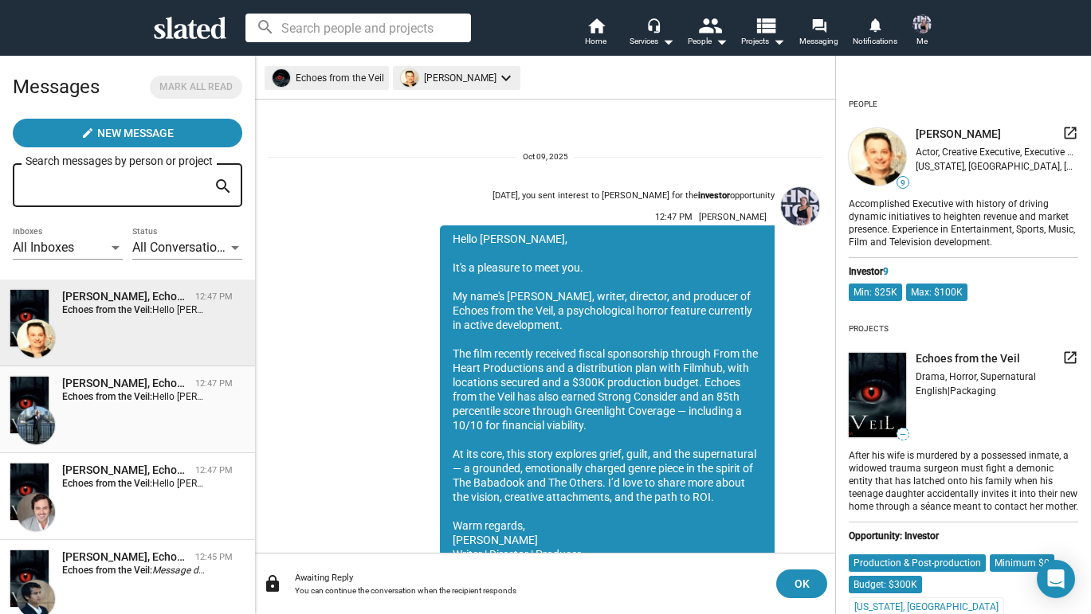
scroll to position [71, 0]
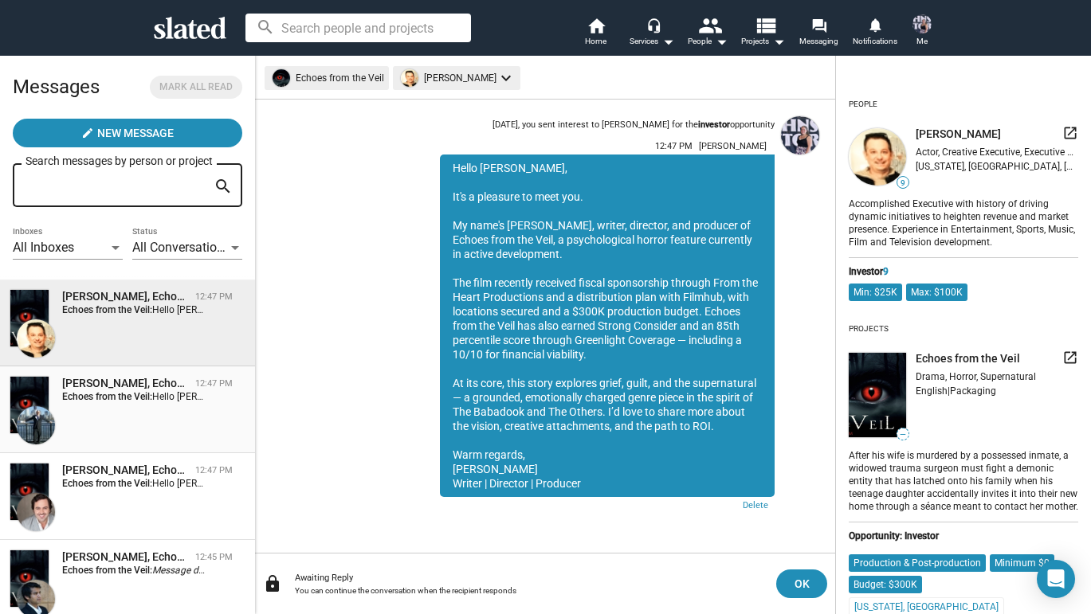
click at [128, 421] on div "Bryan Glass, Echoes from the Veil 12:47 PM Echoes from the Veil: Hello Bryan, I…" at bounding box center [128, 410] width 236 height 68
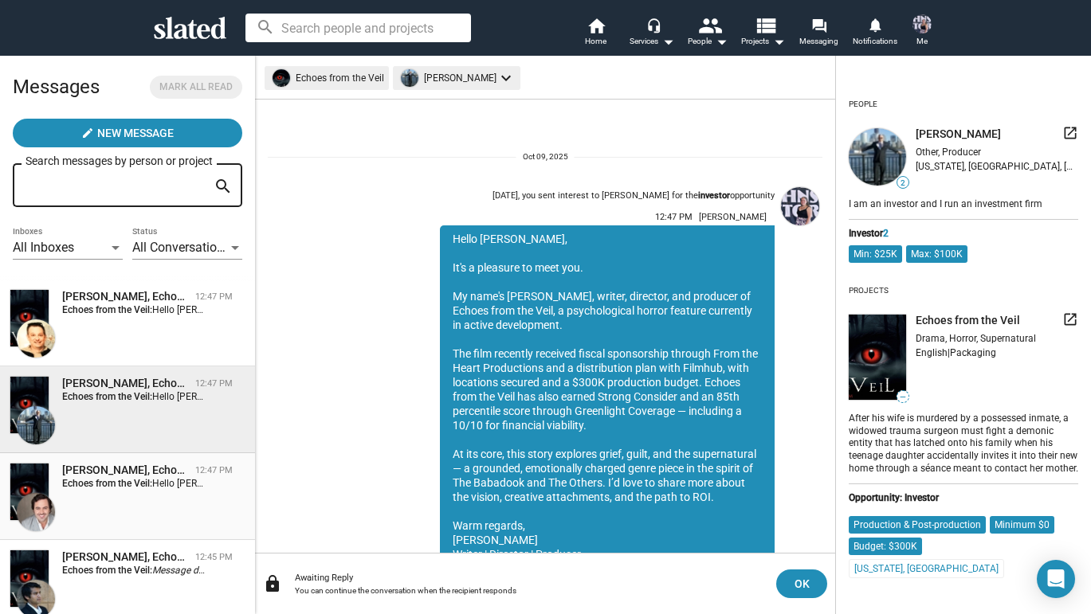
scroll to position [71, 0]
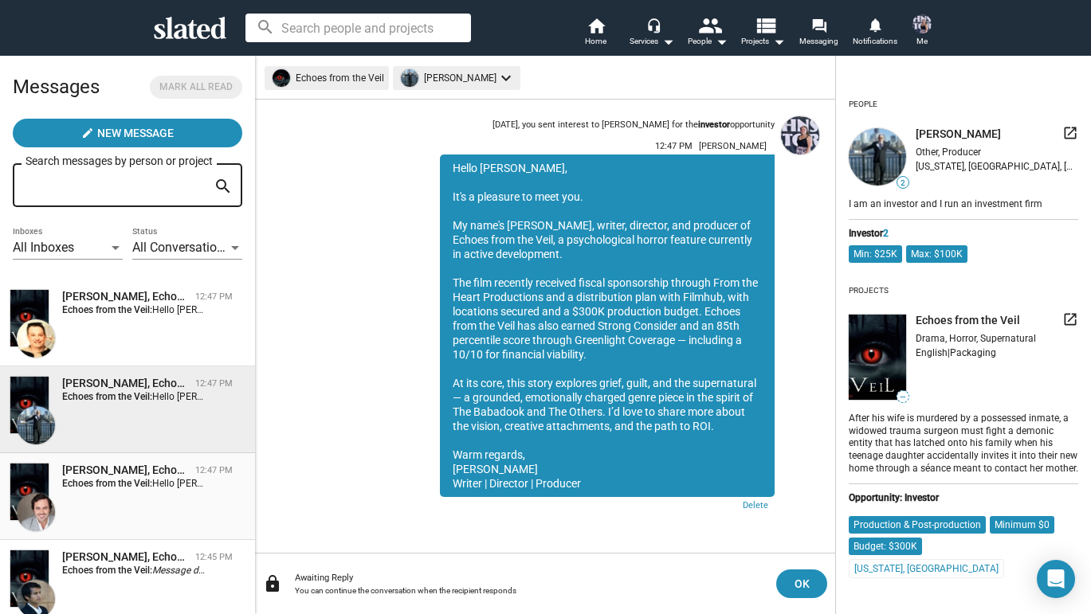
click at [143, 487] on strong "Echoes from the Veil:" at bounding box center [107, 483] width 90 height 11
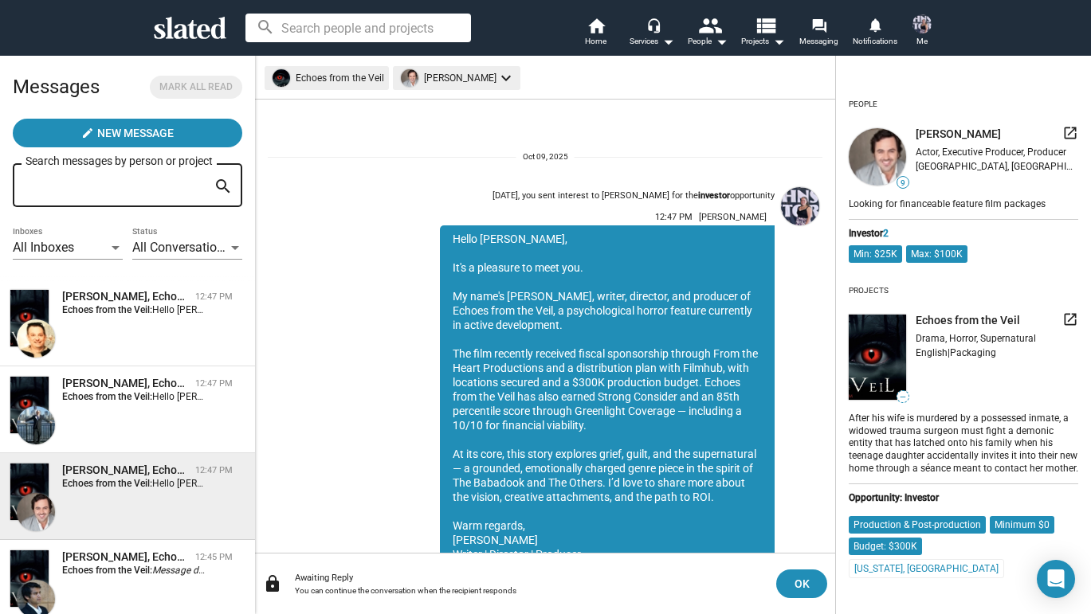
scroll to position [71, 0]
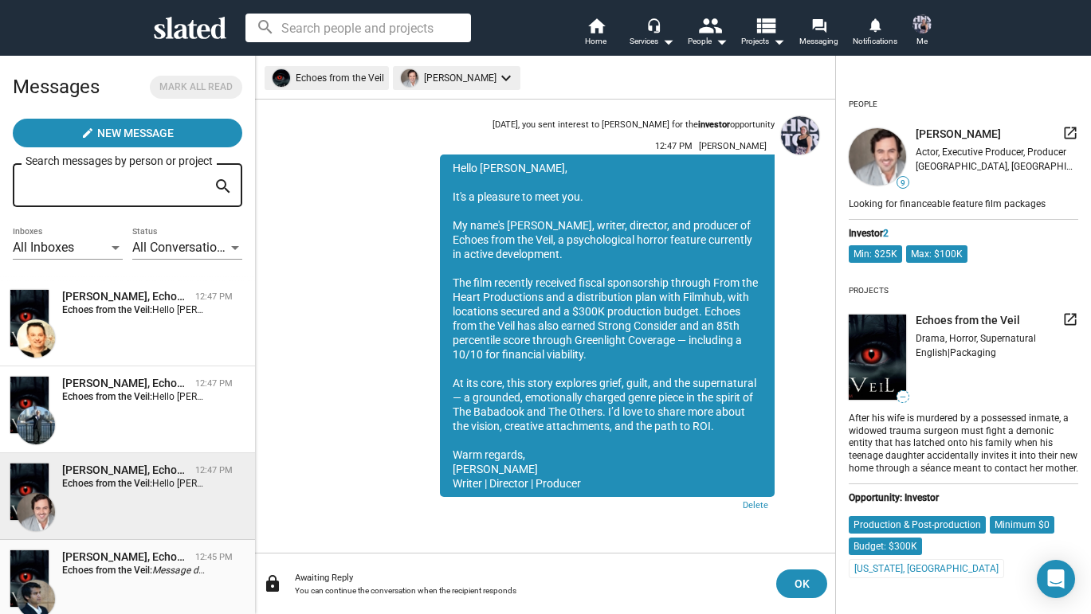
click at [146, 576] on strong "Echoes from the Veil:" at bounding box center [107, 570] width 90 height 11
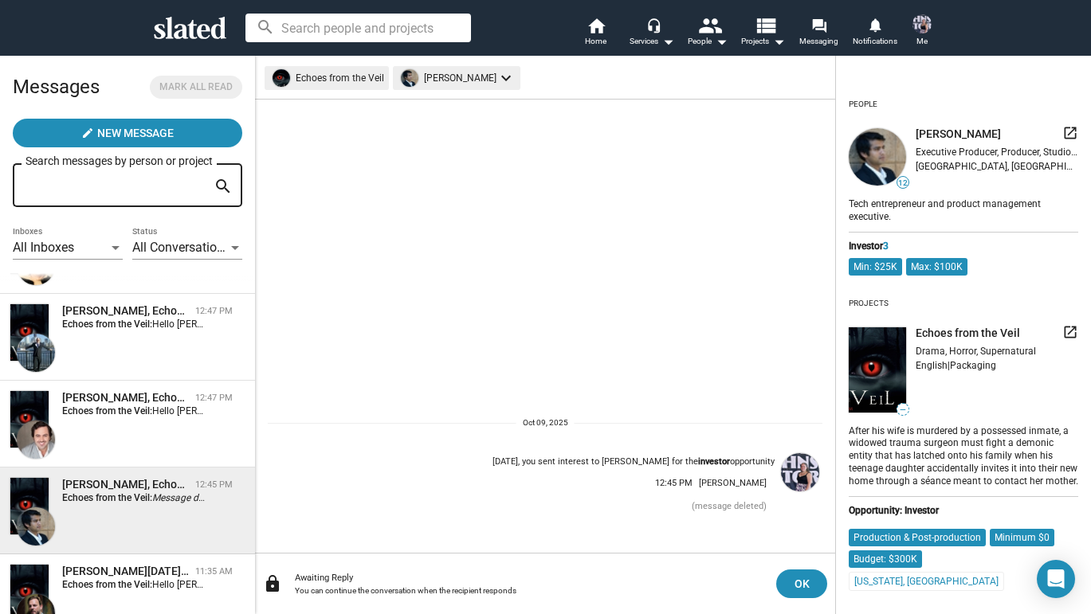
scroll to position [91, 0]
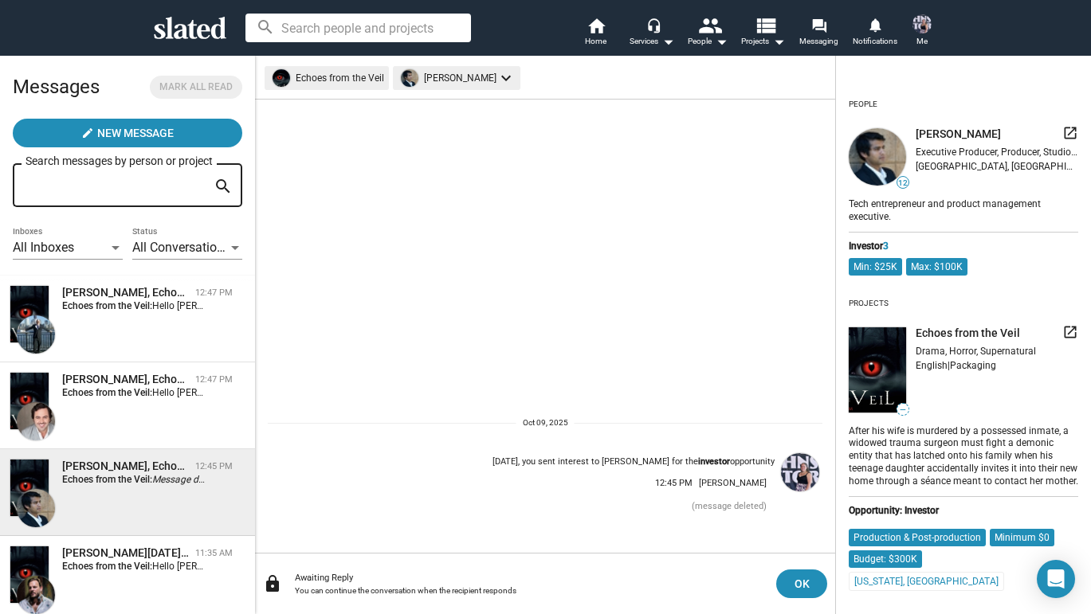
click at [41, 519] on img at bounding box center [36, 508] width 38 height 38
click at [497, 82] on mat-icon "keyboard_arrow_down" at bounding box center [506, 78] width 19 height 19
click at [484, 82] on div at bounding box center [545, 307] width 1091 height 614
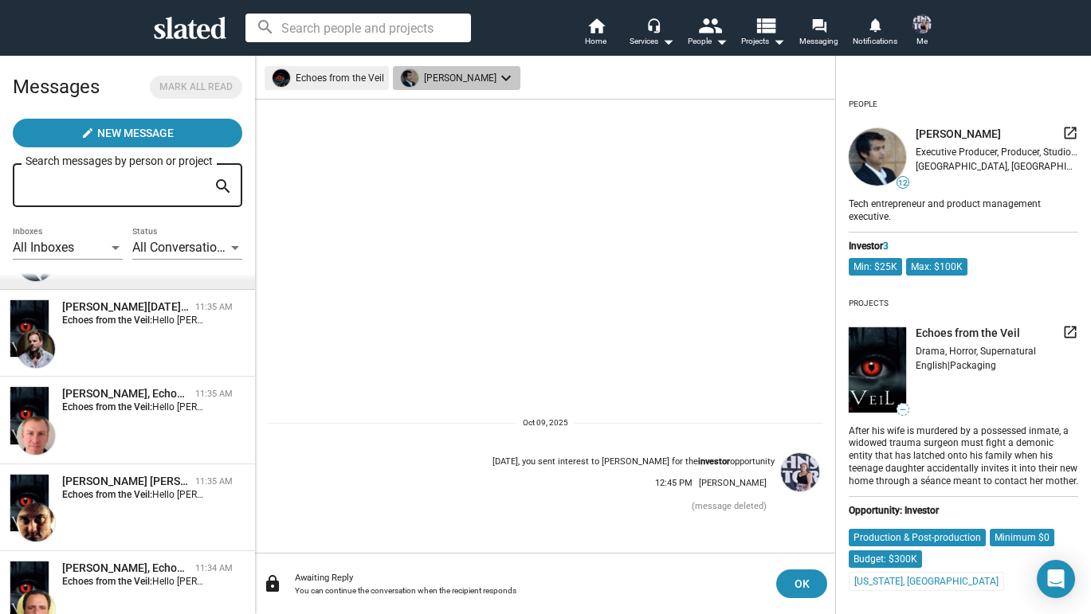
scroll to position [347, 0]
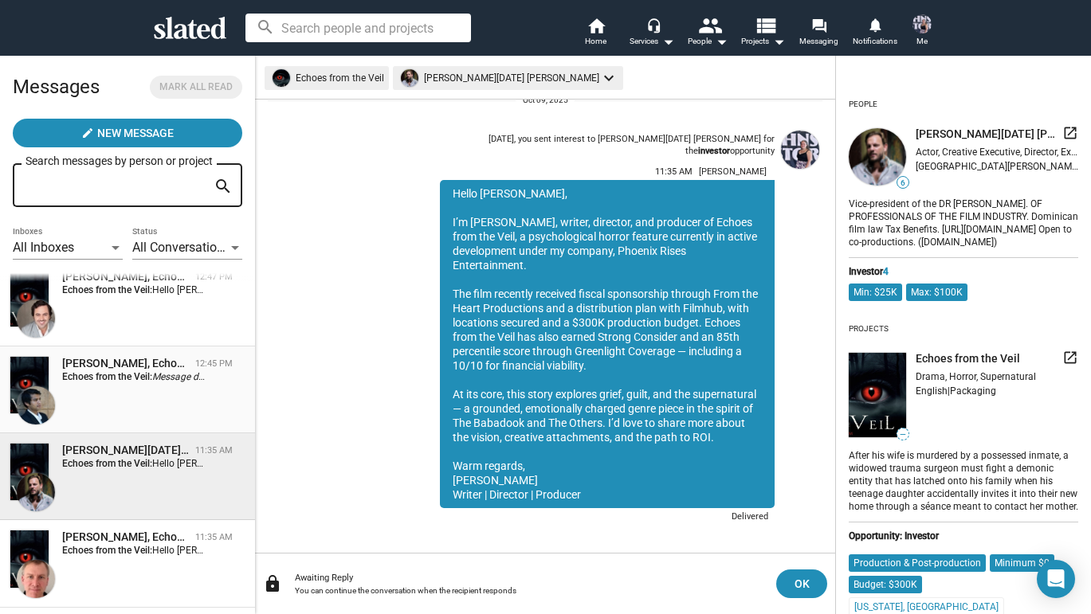
scroll to position [195, 0]
click at [137, 383] on div "[PERSON_NAME], Echoes from the Veil 12:45 PM Echoes from the Veil: Message dele…" at bounding box center [128, 389] width 236 height 68
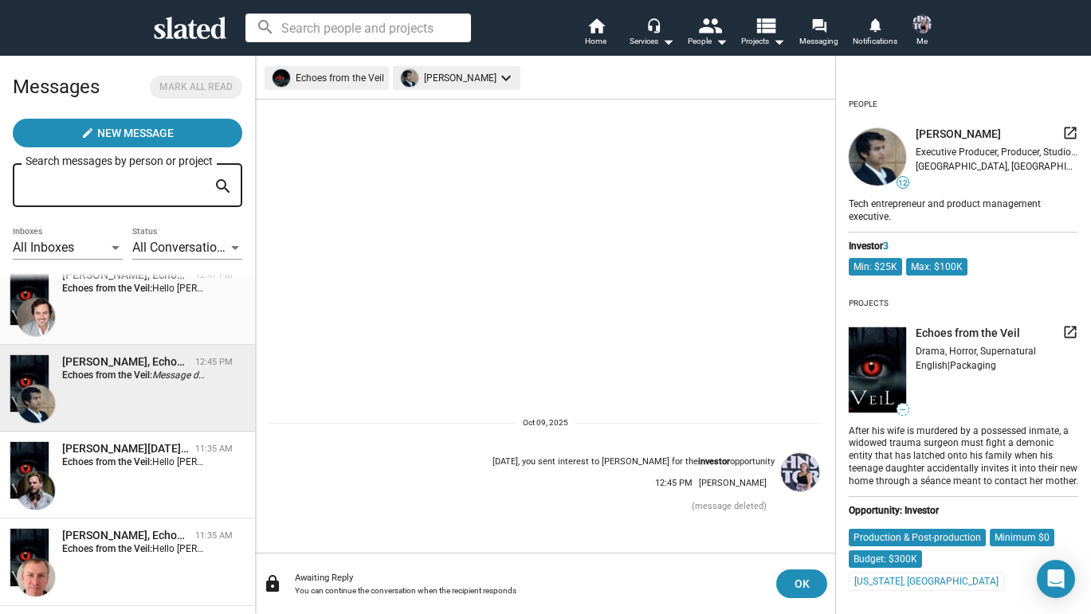
click at [138, 320] on div "[PERSON_NAME], Echoes from the Veil 12:47 PM Echoes from the Veil: Hello [PERSO…" at bounding box center [128, 302] width 236 height 68
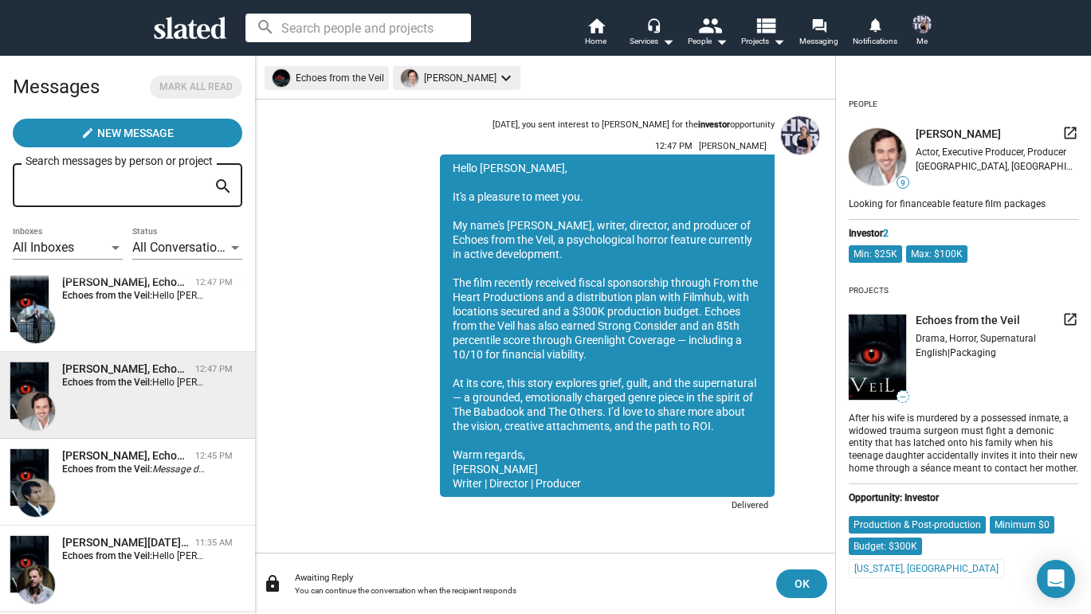
scroll to position [96, 0]
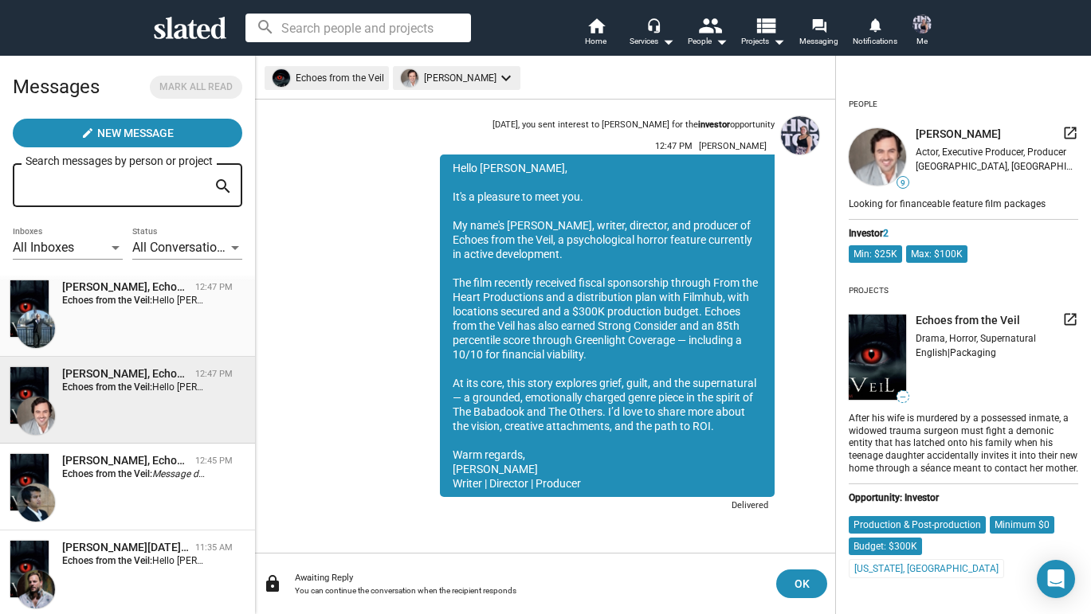
click at [138, 321] on div "[PERSON_NAME], Echoes from the Veil 12:47 PM Echoes from the Veil: Hello [PERSO…" at bounding box center [128, 314] width 236 height 68
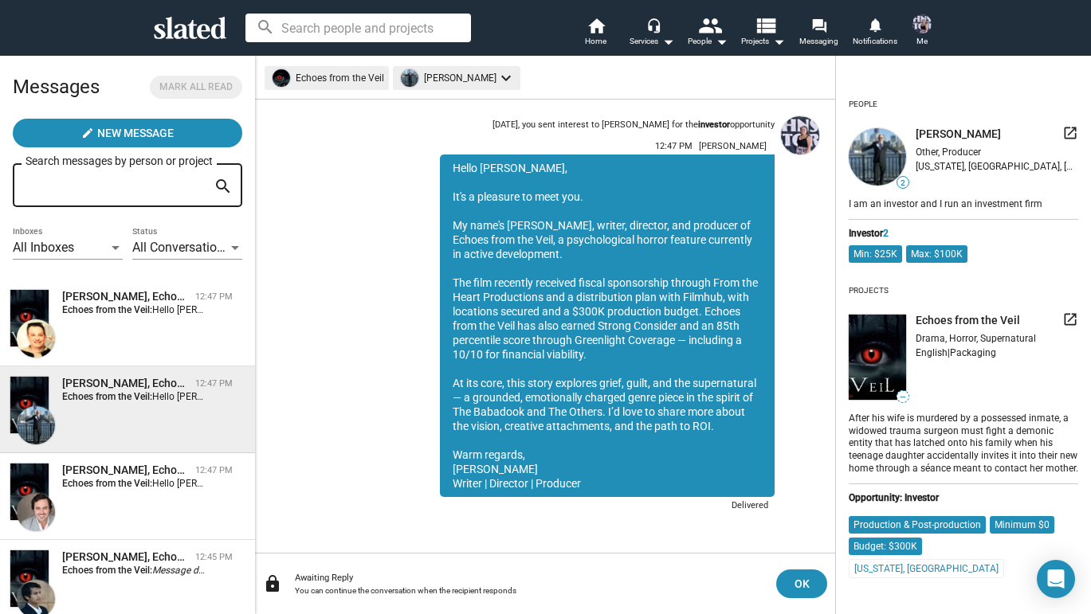
scroll to position [-1, 0]
click at [138, 321] on div "[PERSON_NAME], Echoes from the Veil 12:47 PM Echoes from the Veil: Hello [PERSO…" at bounding box center [128, 323] width 236 height 68
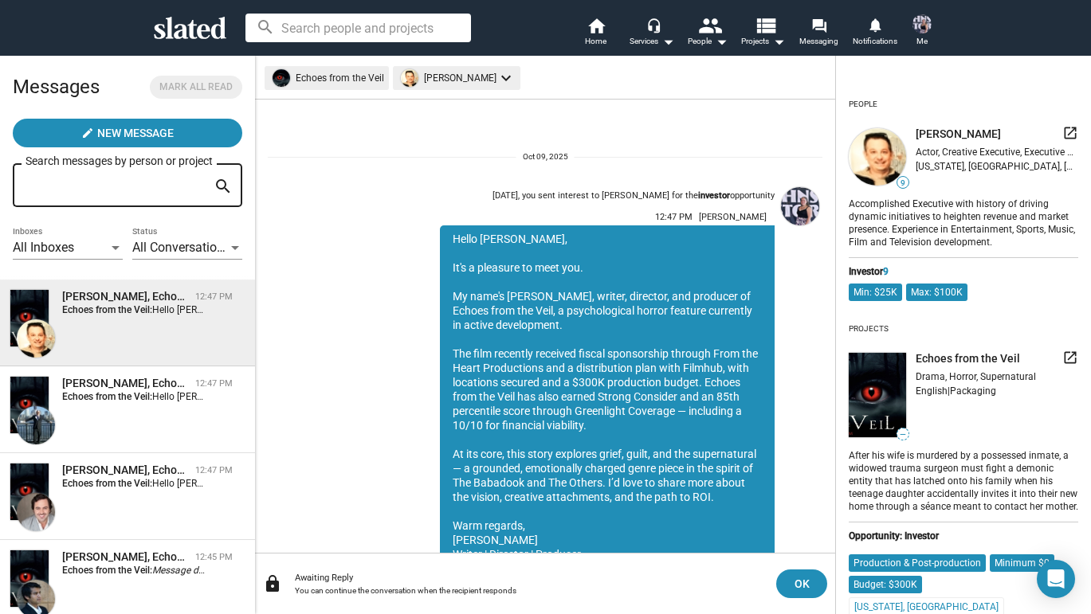
scroll to position [71, 0]
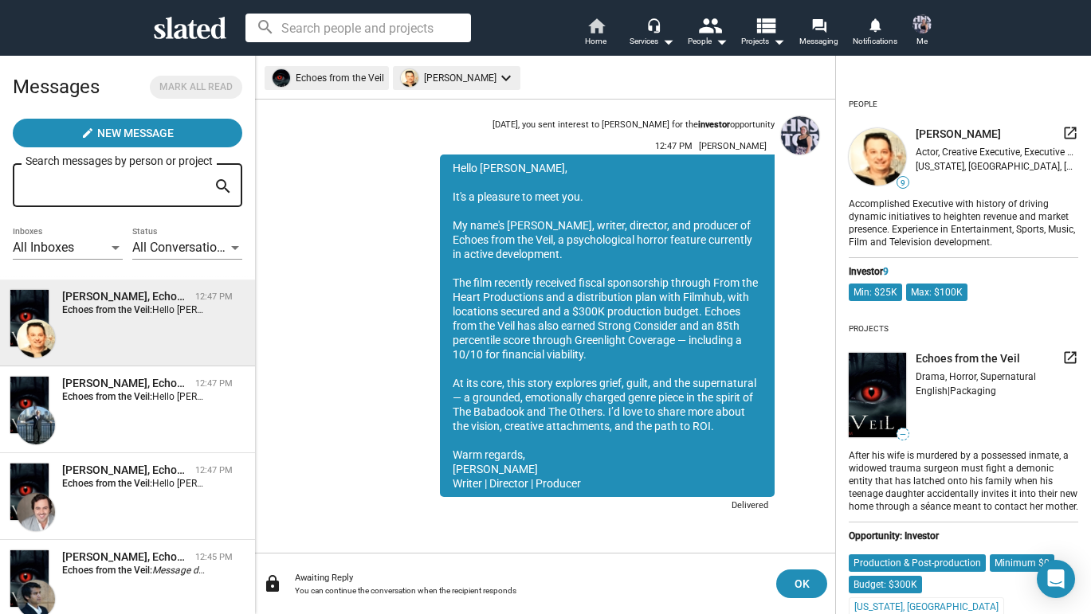
click at [591, 40] on span "Home" at bounding box center [596, 41] width 22 height 19
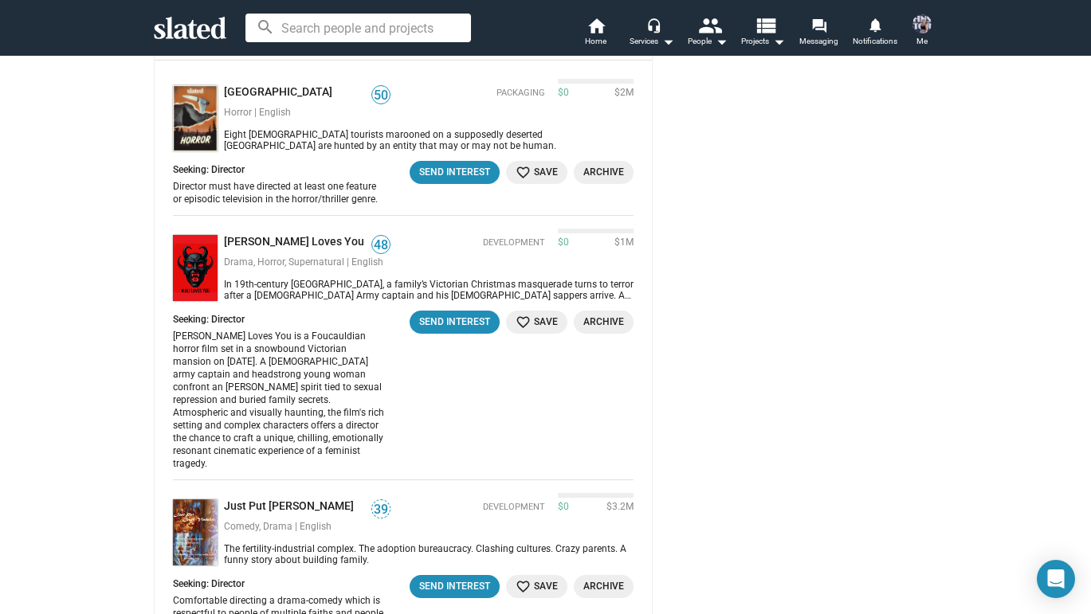
scroll to position [1749, 0]
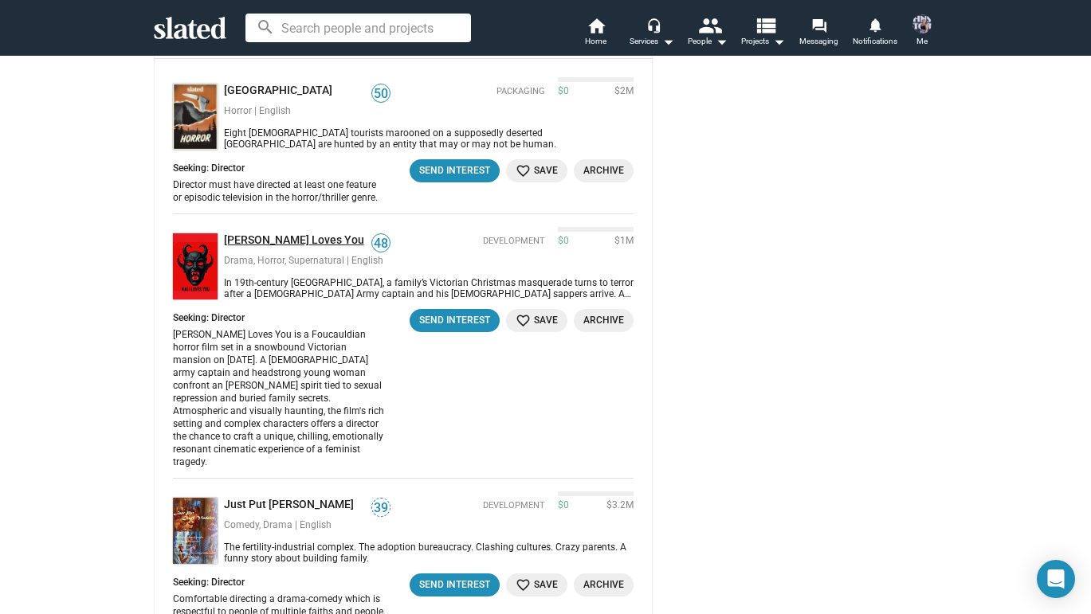
click at [272, 234] on link "[PERSON_NAME] Loves You" at bounding box center [297, 241] width 147 height 15
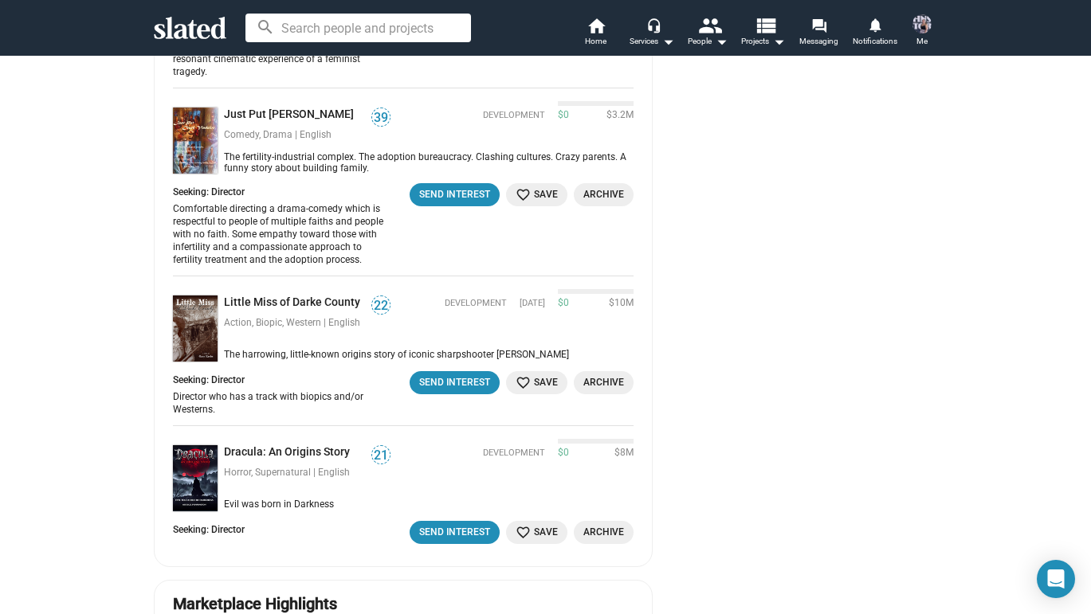
scroll to position [2169, 0]
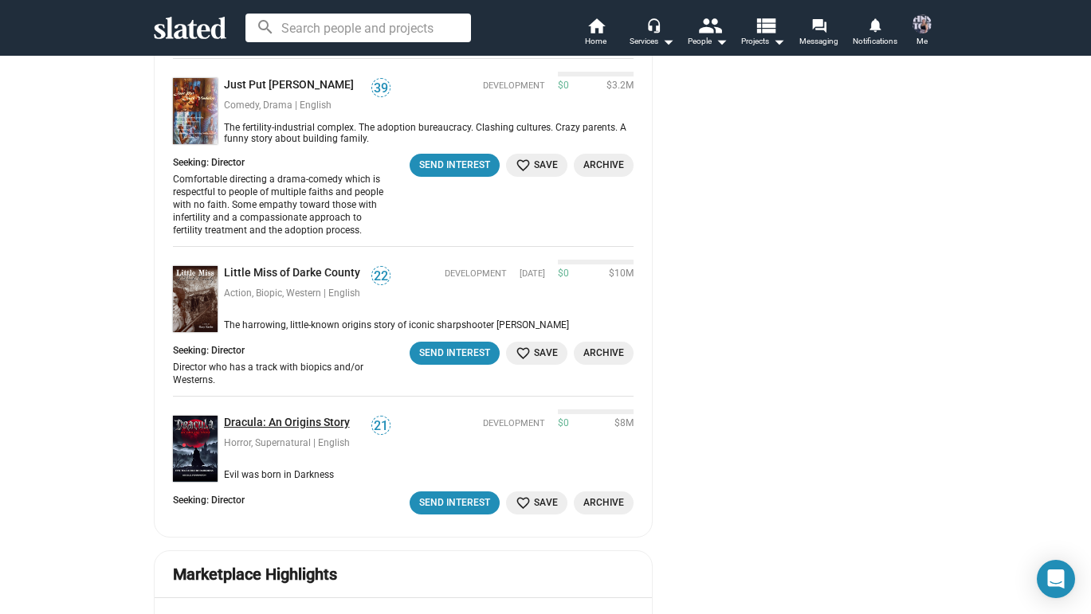
click at [291, 416] on link "Dracula: An Origins Story" at bounding box center [290, 423] width 132 height 15
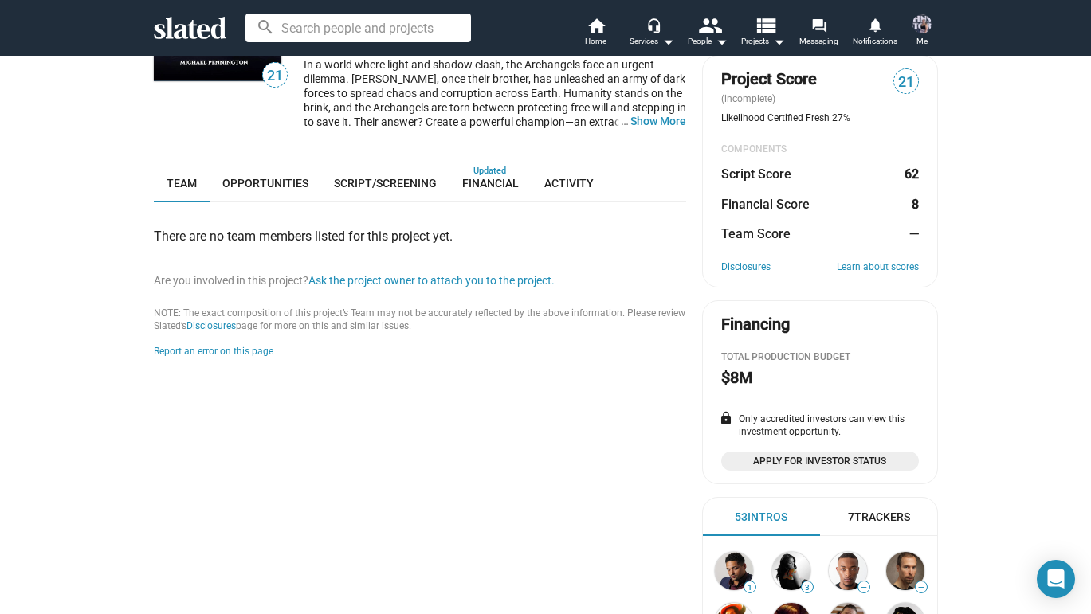
scroll to position [186, 0]
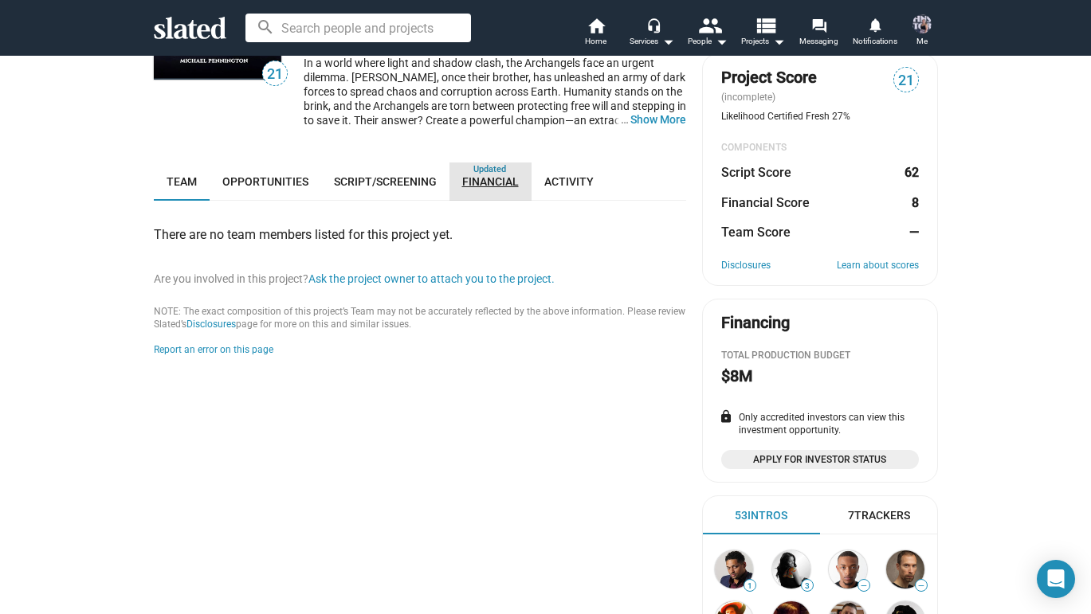
click at [493, 188] on span "Financial" at bounding box center [490, 181] width 57 height 13
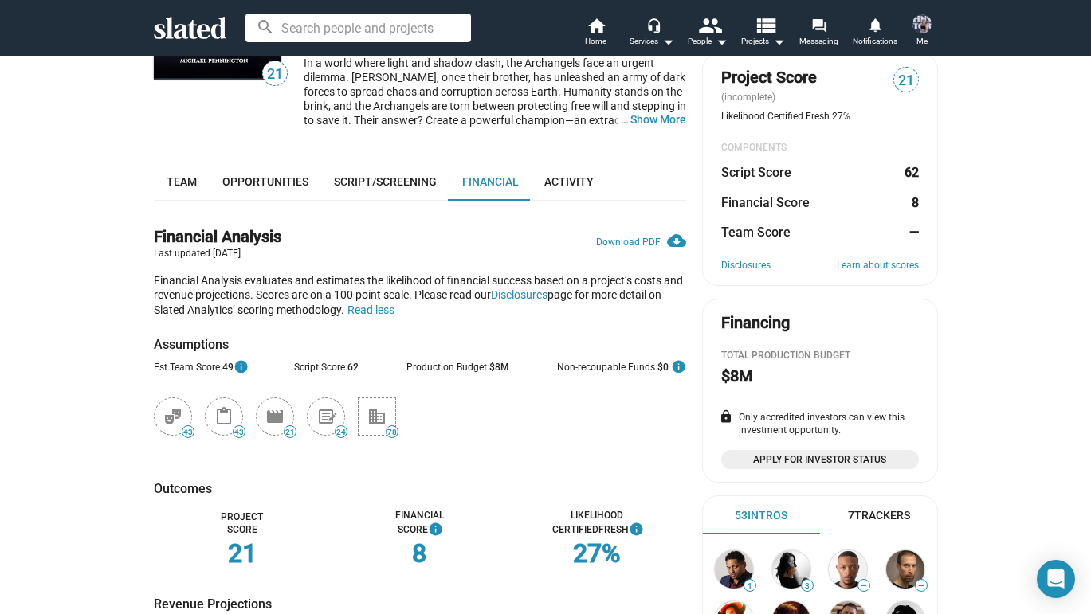
scroll to position [324, 0]
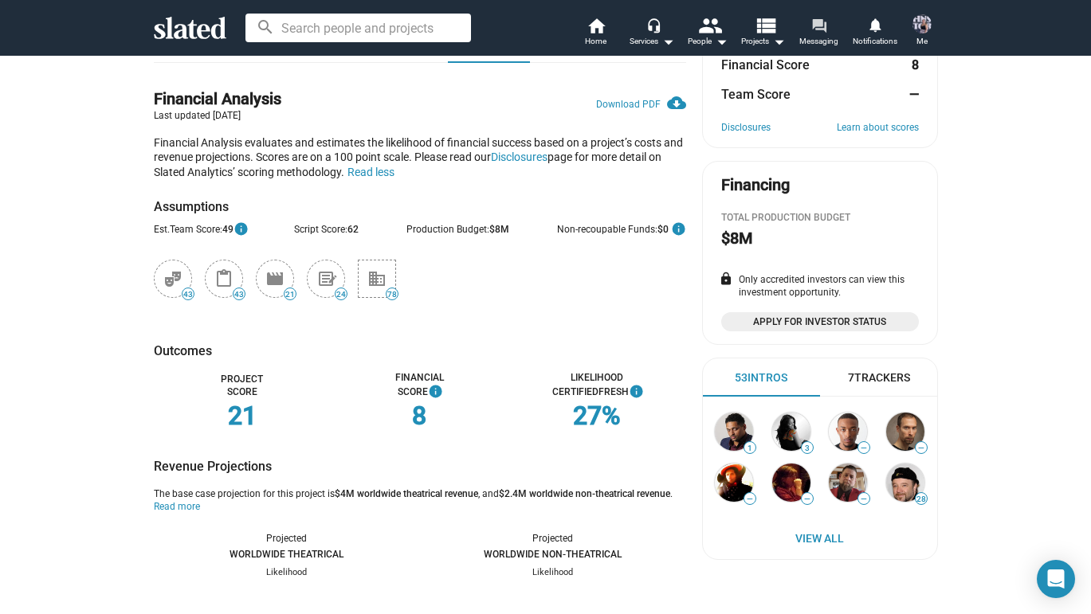
click at [818, 28] on mat-icon "forum" at bounding box center [818, 25] width 15 height 15
